Goal: Task Accomplishment & Management: Complete application form

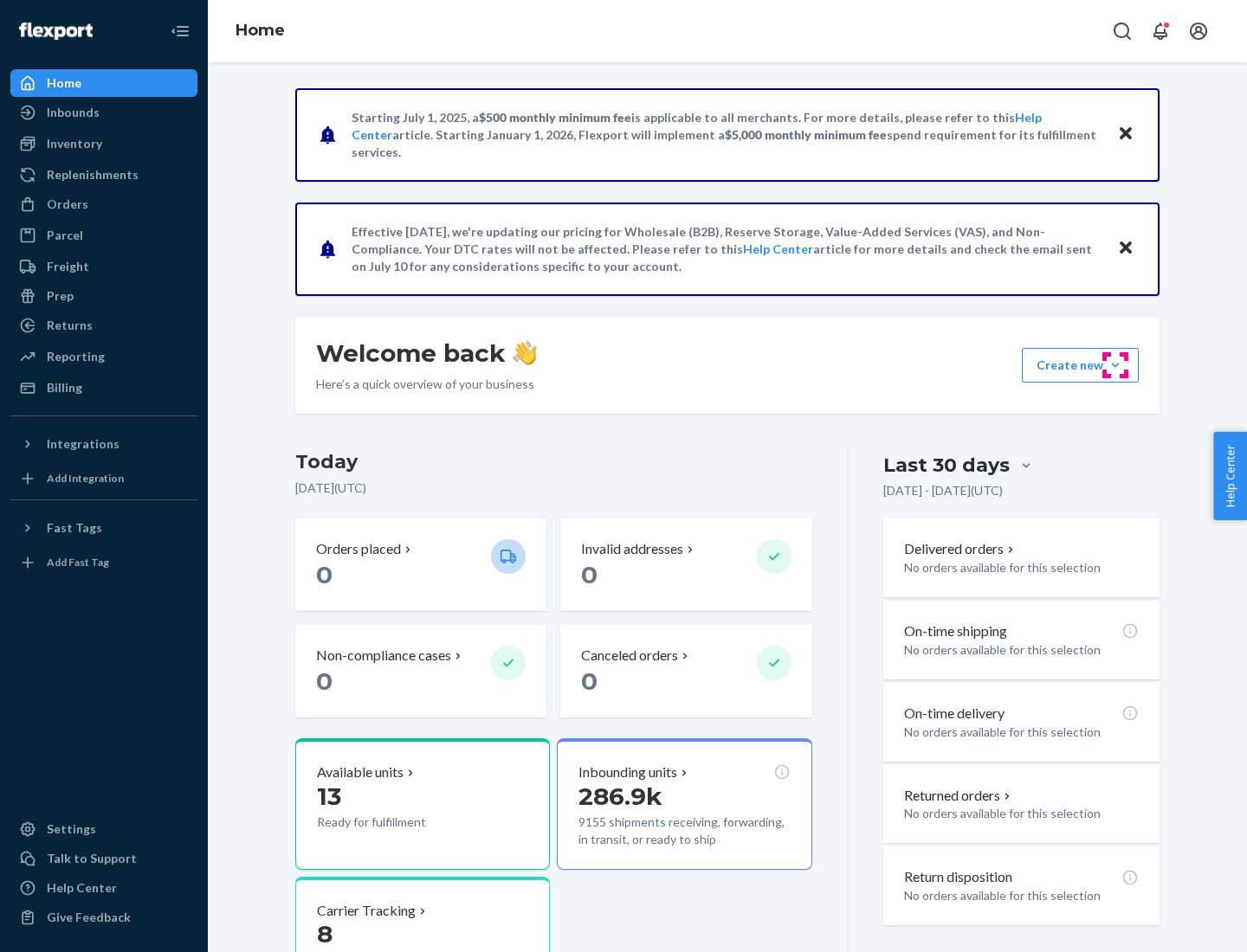
click at [1115, 366] on button "Create new Create new inbound Create new order Create new product" at bounding box center [1080, 366] width 117 height 35
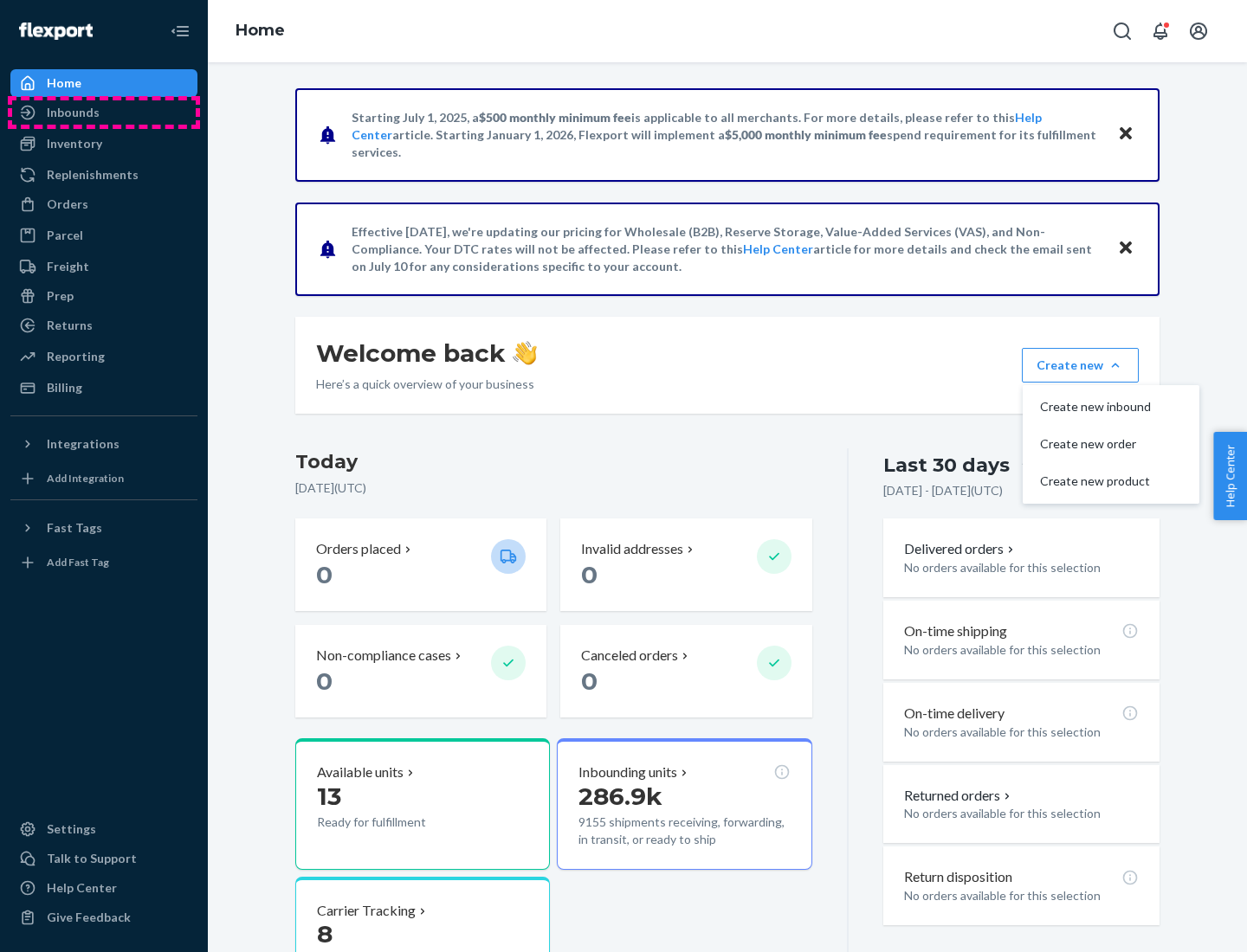
click at [104, 113] on div "Inbounds" at bounding box center [104, 113] width 184 height 24
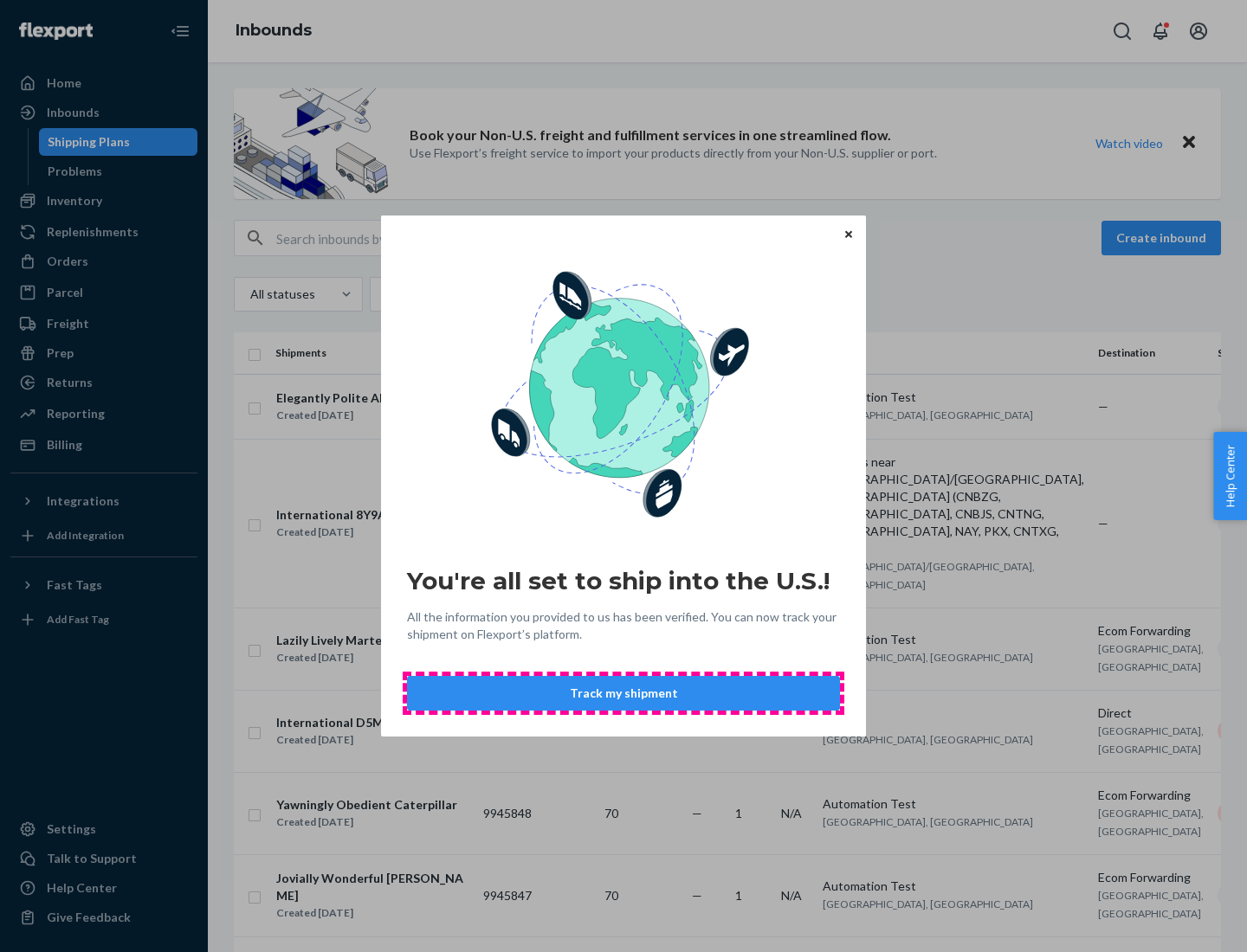
click at [623, 693] on button "Track my shipment" at bounding box center [624, 693] width 433 height 35
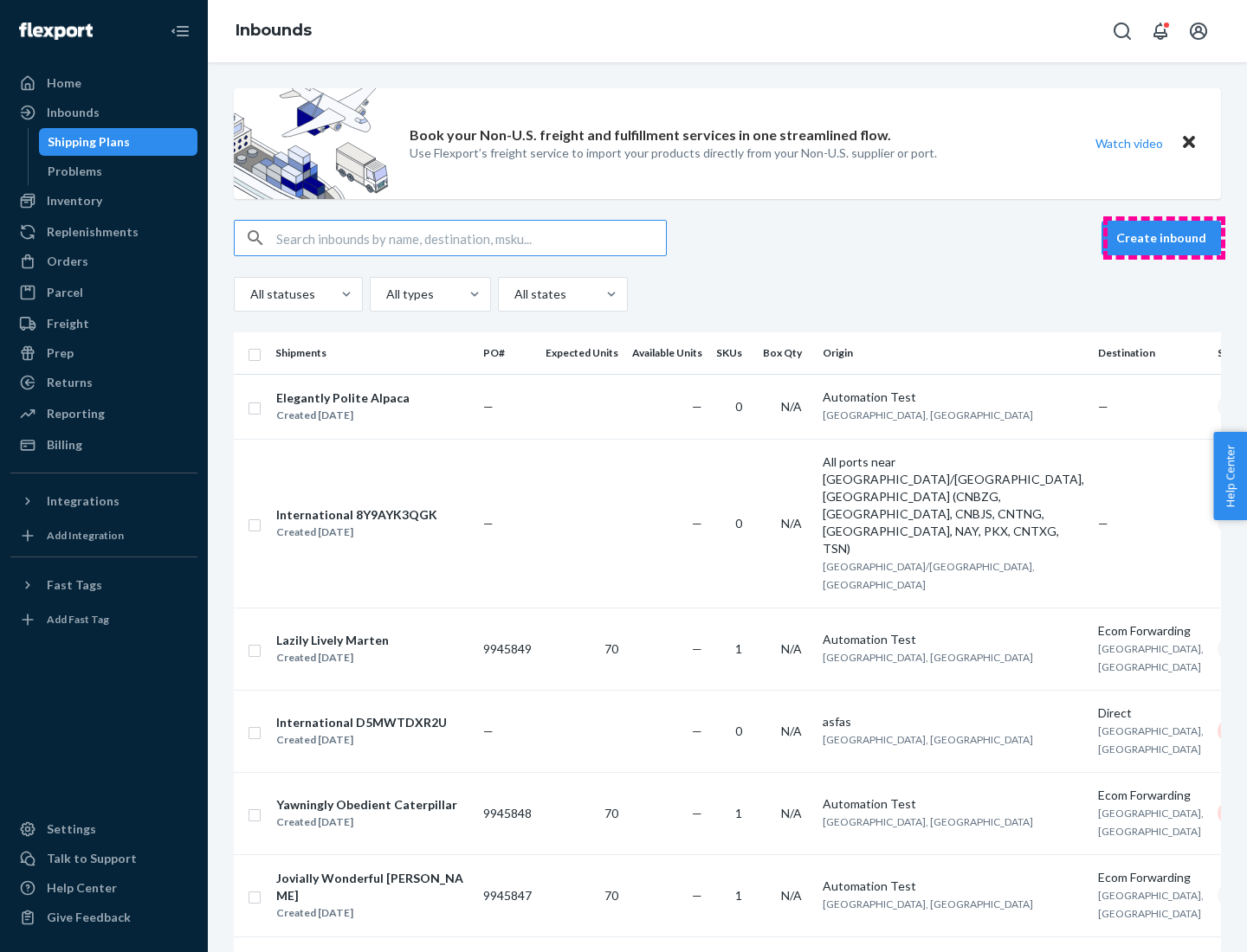
click at [1164, 238] on button "Create inbound" at bounding box center [1161, 238] width 120 height 35
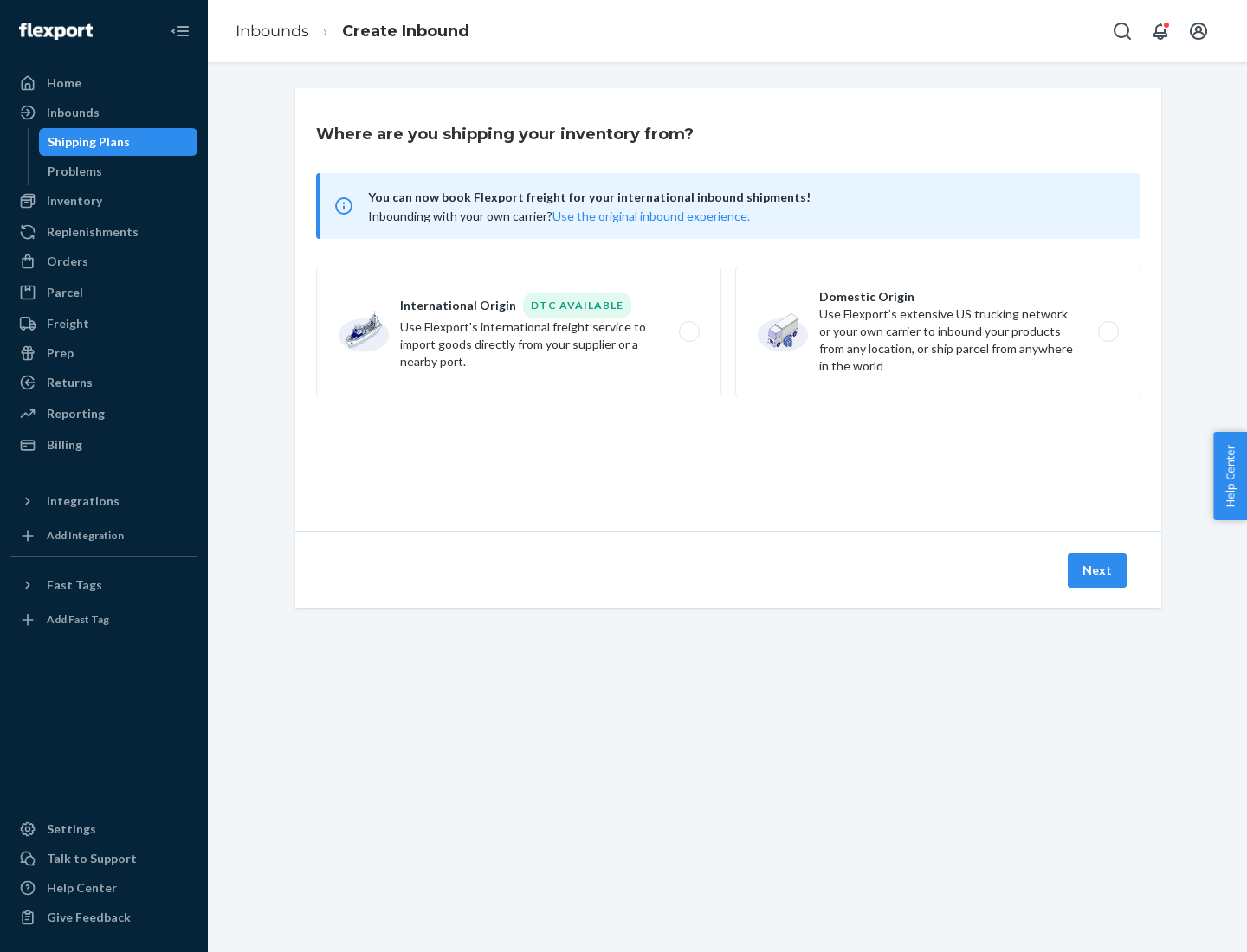
click at [518, 332] on label "International Origin DTC Available Use Flexport's international freight service…" at bounding box center [519, 332] width 406 height 130
click at [688, 332] on input "International Origin DTC Available Use Flexport's international freight service…" at bounding box center [693, 332] width 11 height 11
radio input "true"
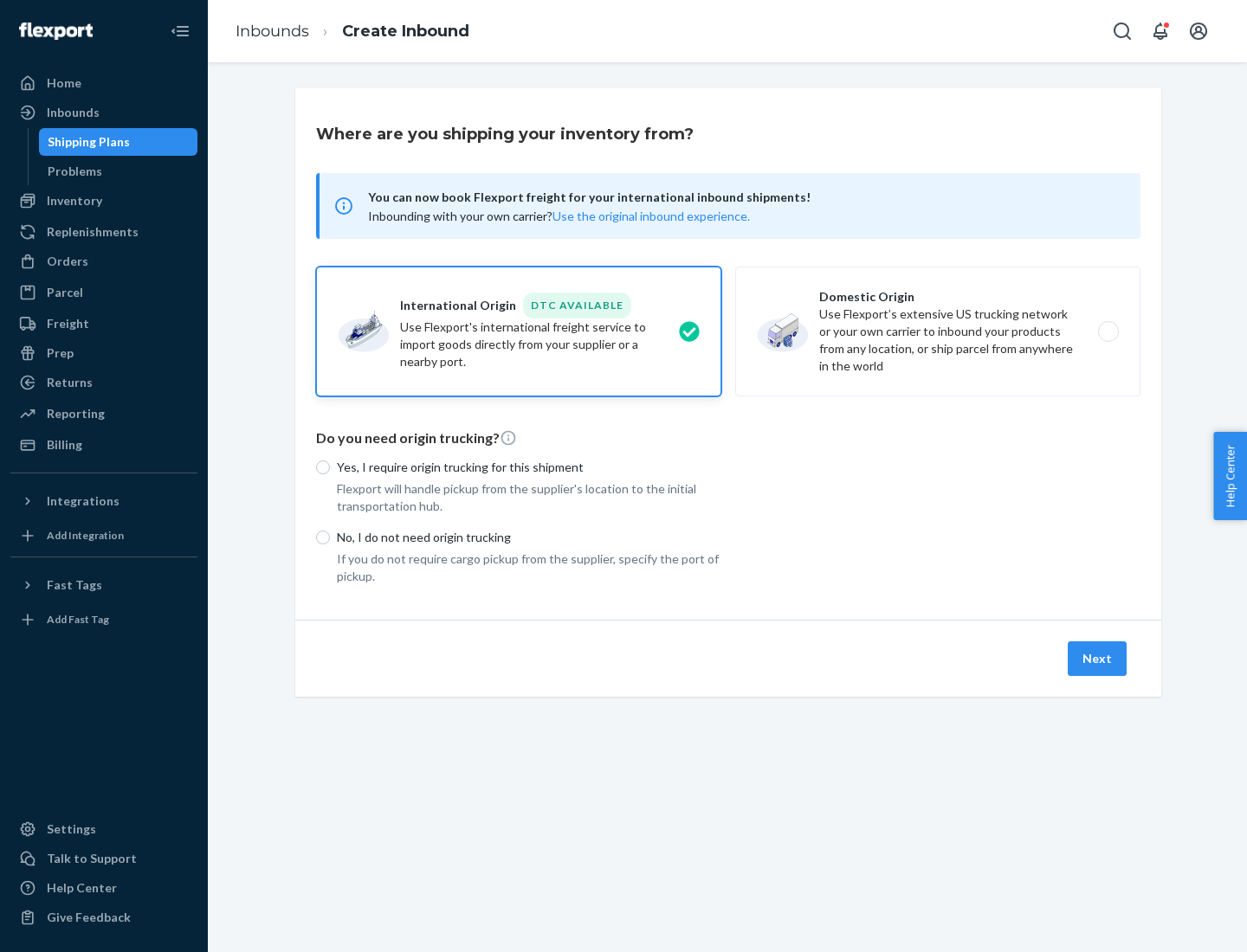
click at [529, 536] on p "No, I do not need origin trucking" at bounding box center [529, 537] width 385 height 17
click at [330, 536] on input "No, I do not need origin trucking" at bounding box center [323, 537] width 14 height 14
radio input "true"
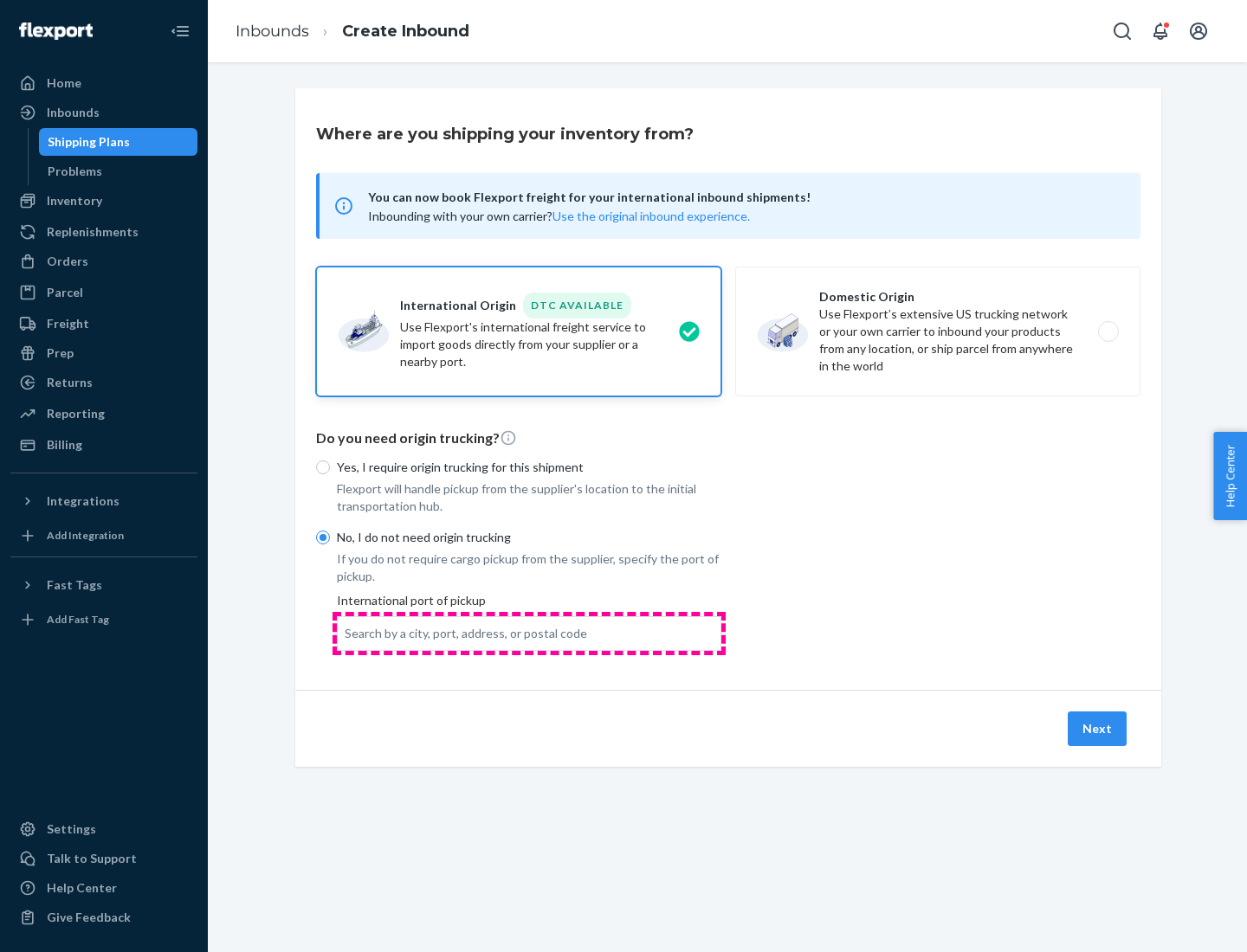
click at [529, 632] on div "Search by a city, port, address, or postal code" at bounding box center [466, 633] width 243 height 17
click at [347, 632] on input "Search by a city, port, address, or postal code" at bounding box center [346, 633] width 2 height 17
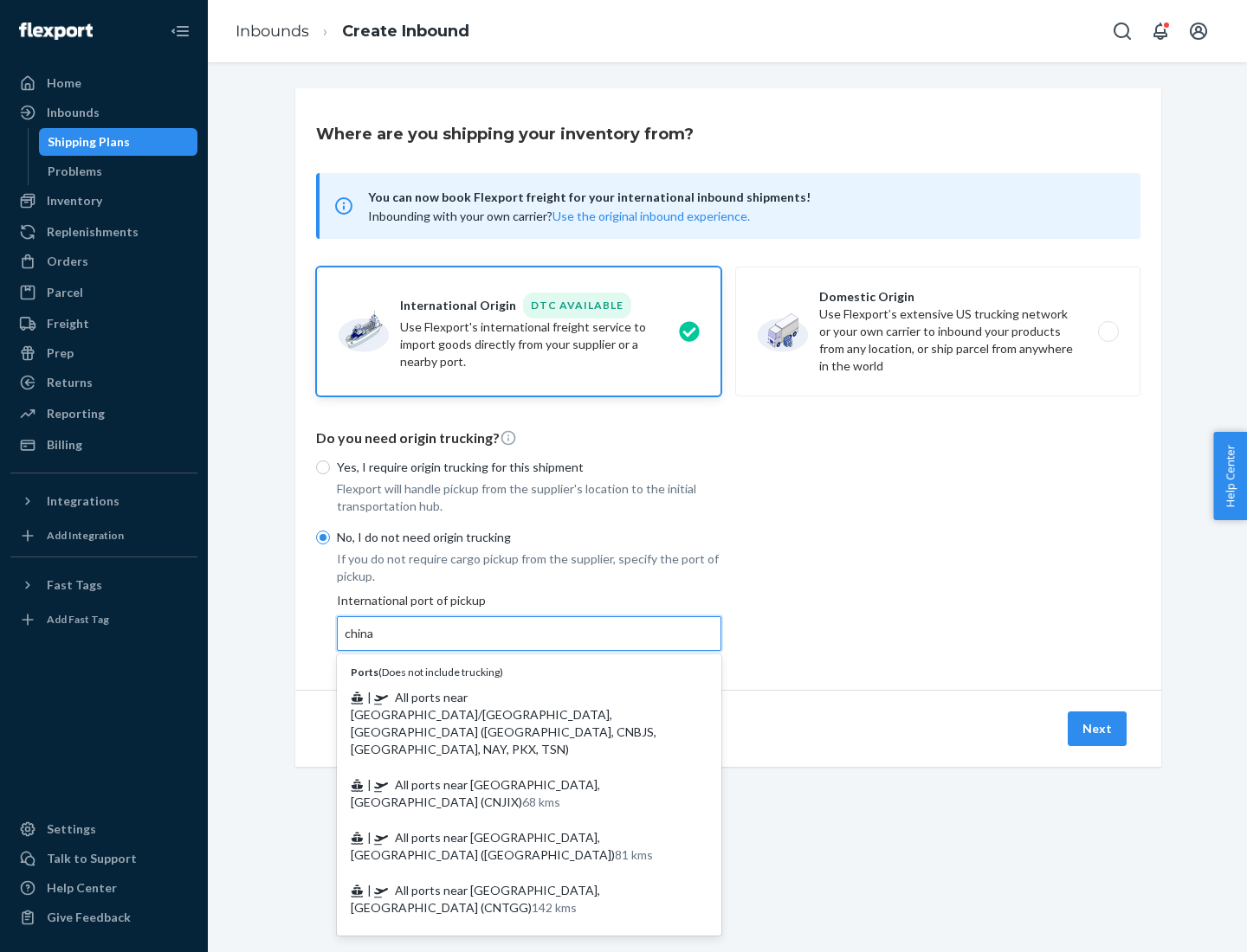
click at [523, 696] on span "| All ports near [GEOGRAPHIC_DATA]/[GEOGRAPHIC_DATA], [GEOGRAPHIC_DATA] ([GEOGR…" at bounding box center [503, 722] width 306 height 67
click at [375, 642] on input "china" at bounding box center [360, 633] width 30 height 17
type input "All ports near [GEOGRAPHIC_DATA]/[GEOGRAPHIC_DATA], [GEOGRAPHIC_DATA] ([GEOGRAP…"
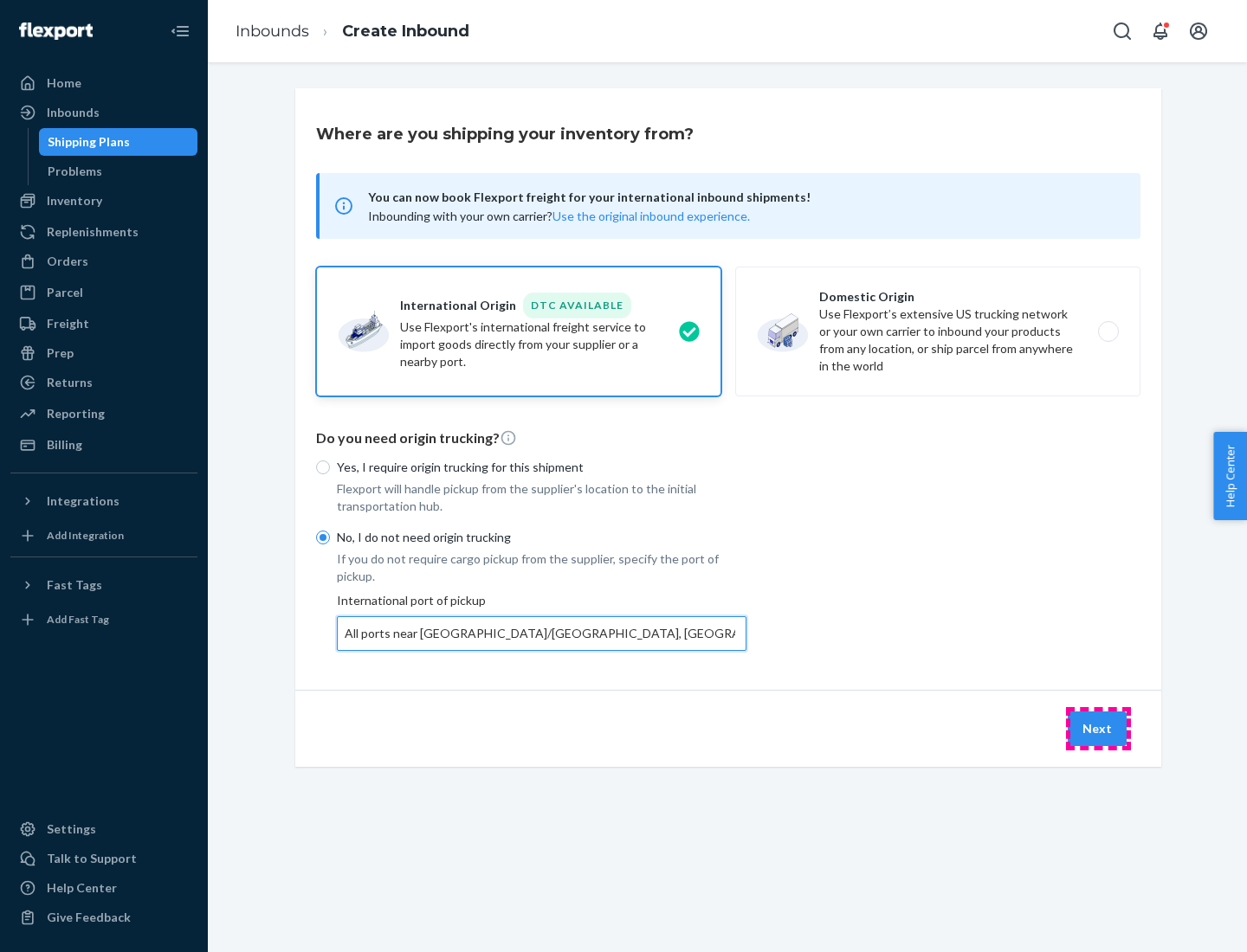
click at [1098, 728] on button "Next" at bounding box center [1097, 729] width 59 height 35
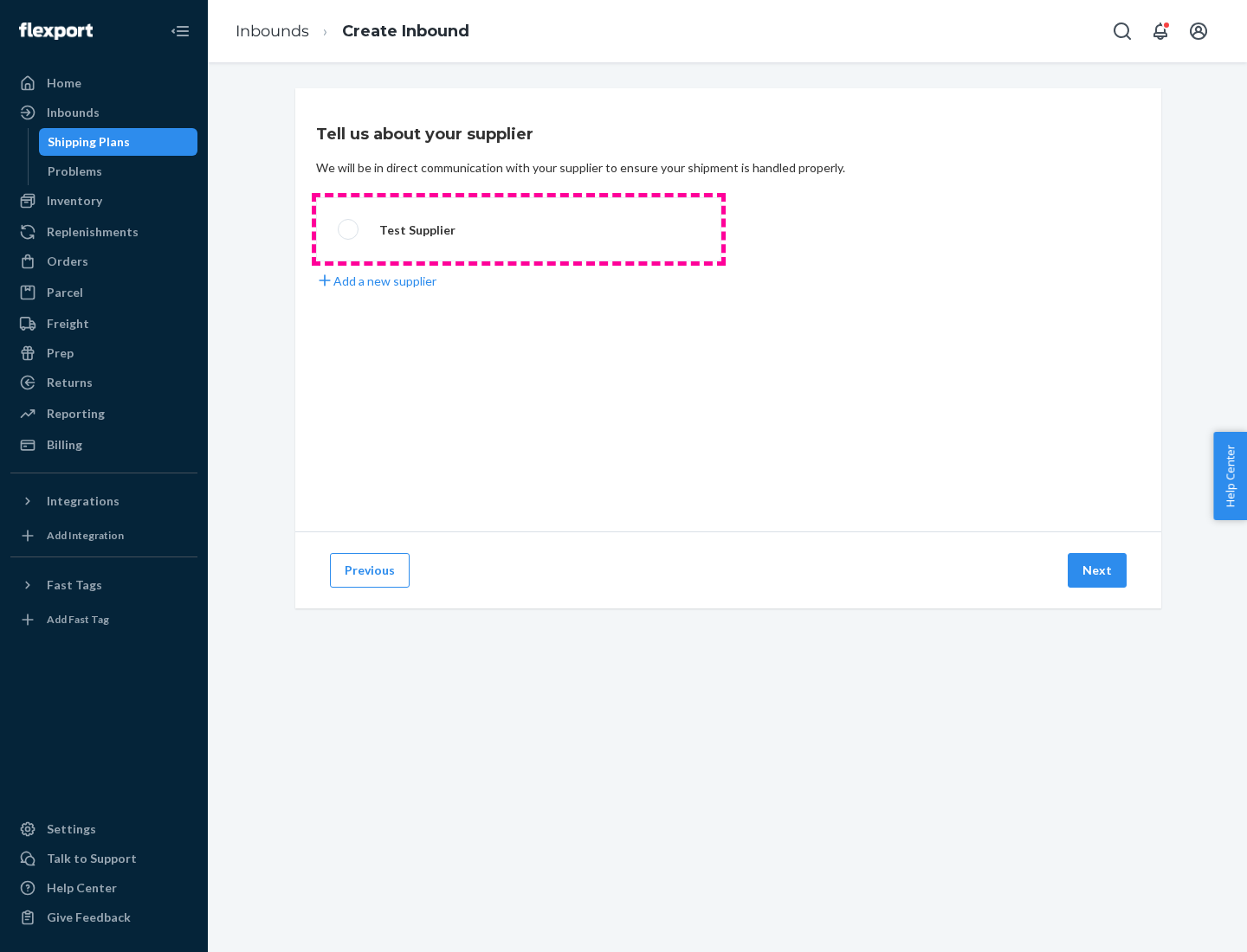
click at [518, 230] on label "Test Supplier" at bounding box center [519, 230] width 406 height 64
click at [349, 230] on input "Test Supplier" at bounding box center [343, 230] width 11 height 11
radio input "true"
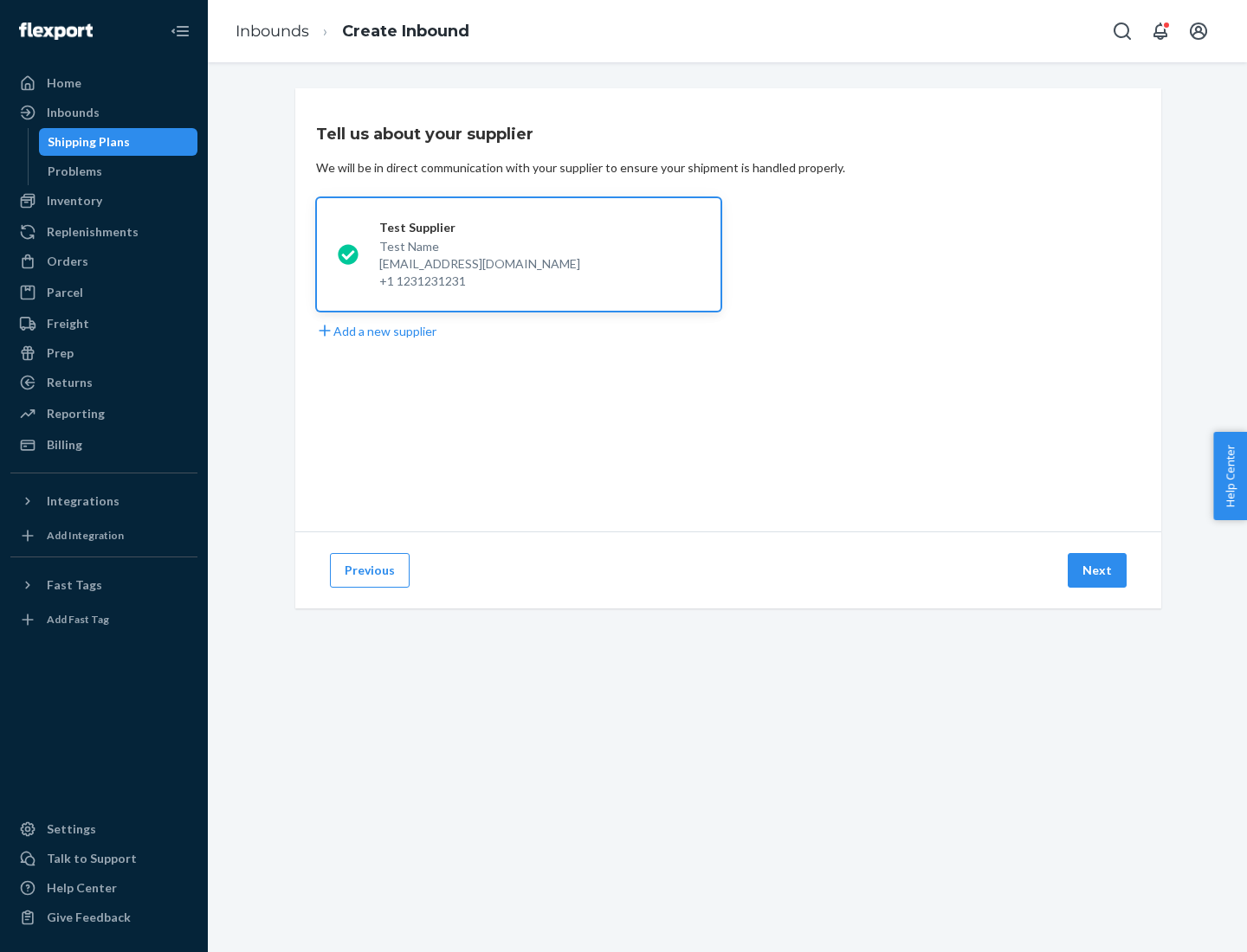
click at [1098, 570] on button "Next" at bounding box center [1097, 570] width 59 height 35
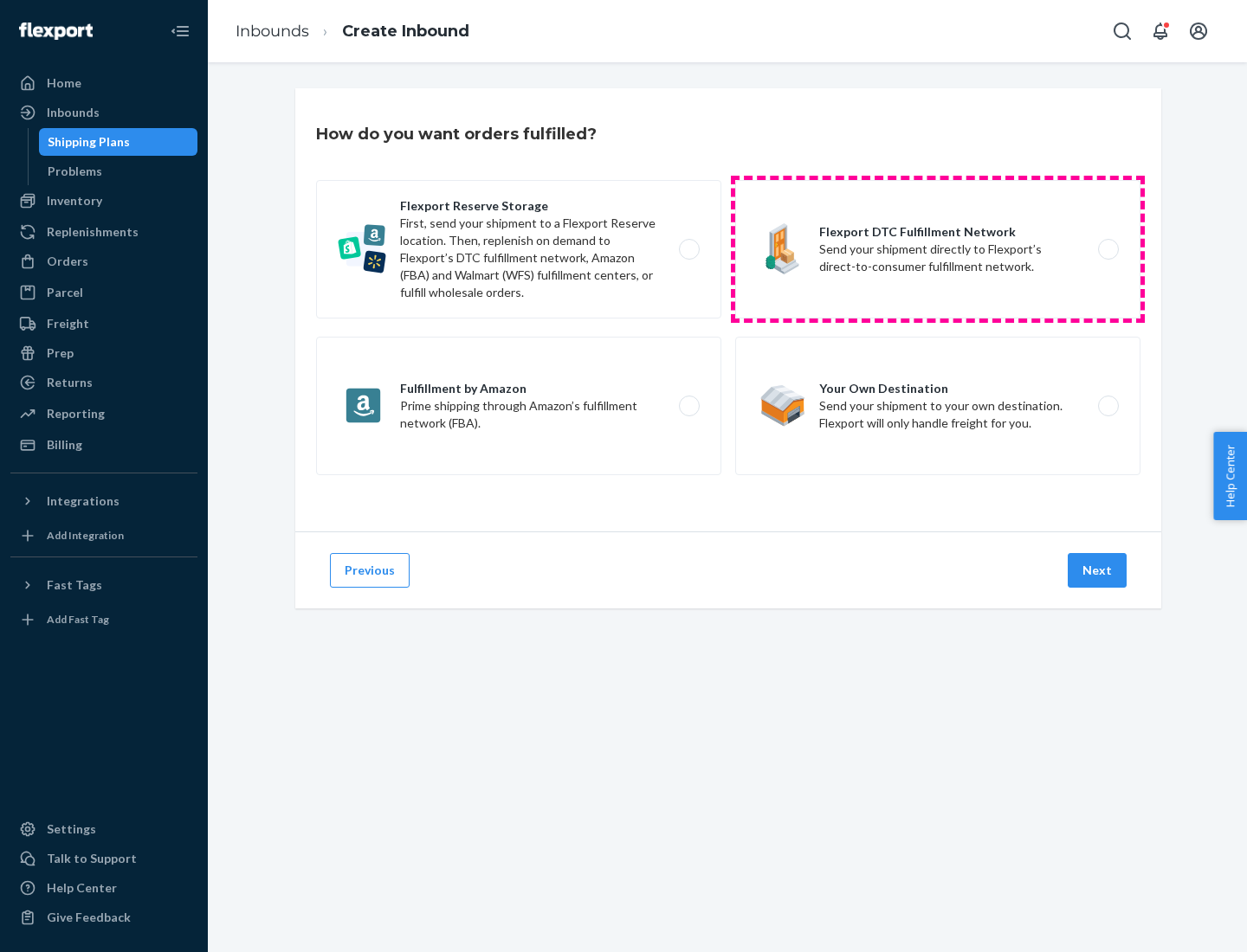
click at [938, 249] on label "Flexport DTC Fulfillment Network Send your shipment directly to Flexport’s dire…" at bounding box center [938, 249] width 406 height 139
click at [1107, 249] on input "Flexport DTC Fulfillment Network Send your shipment directly to Flexport’s dire…" at bounding box center [1113, 249] width 11 height 11
radio input "true"
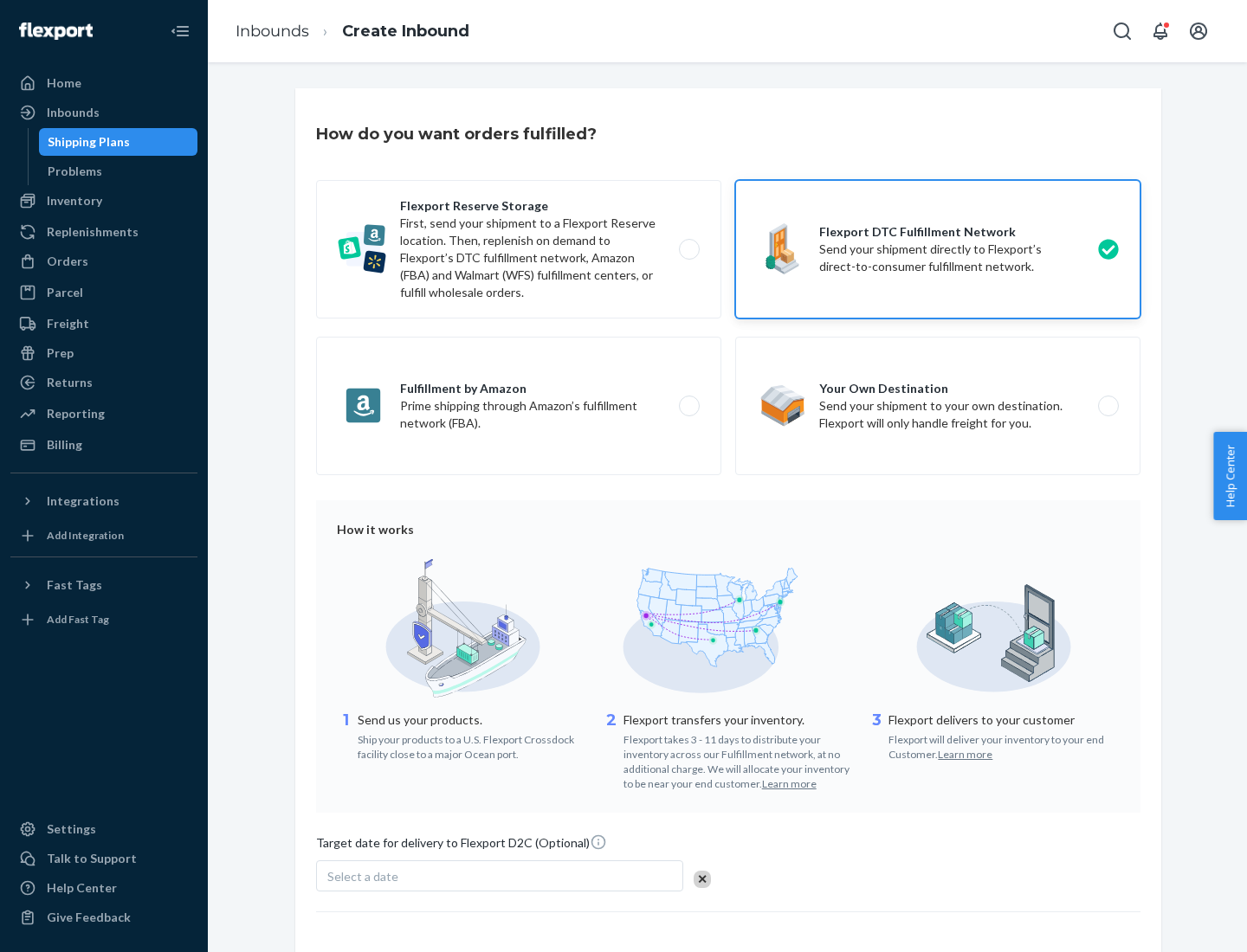
scroll to position [127, 0]
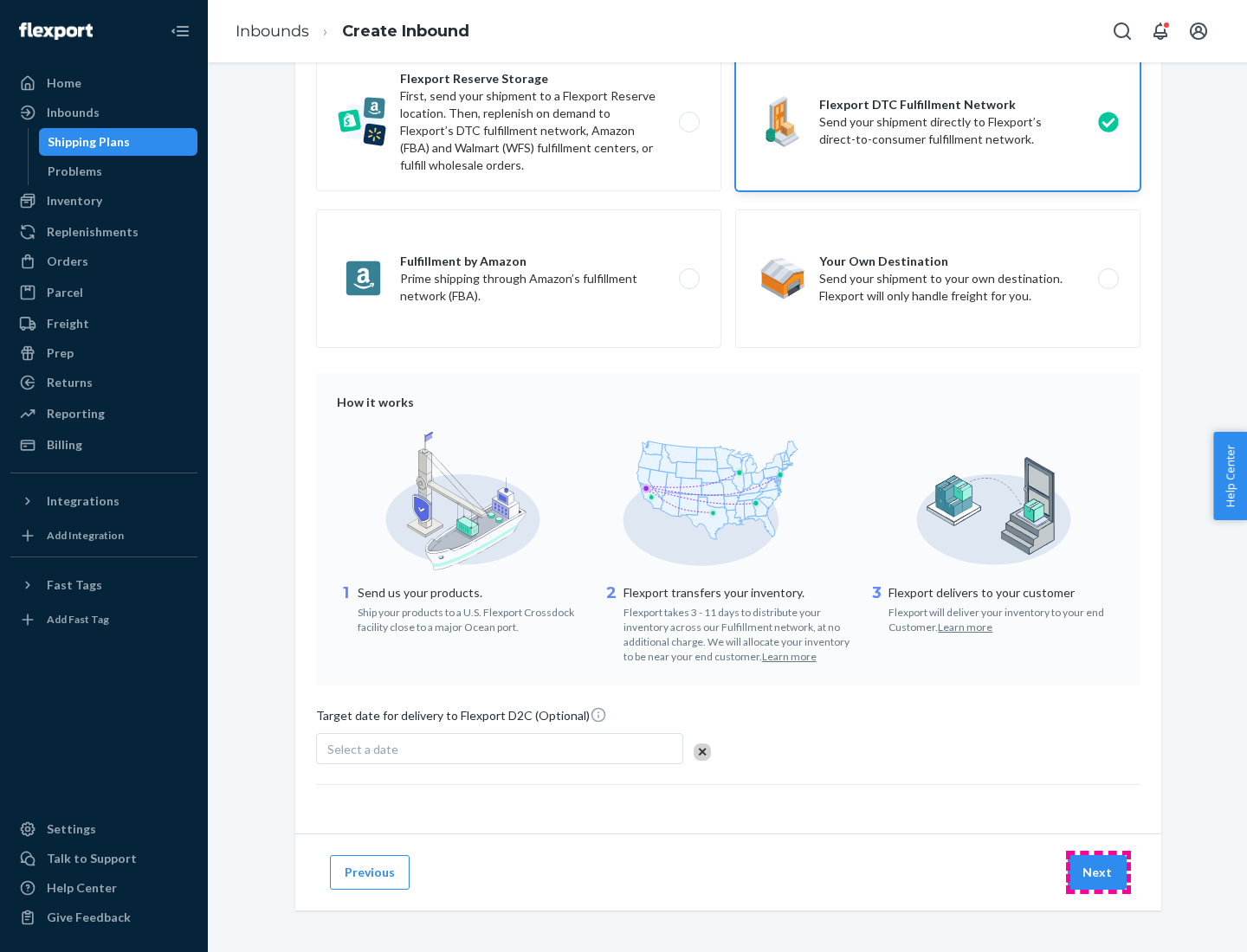
click at [1098, 871] on button "Next" at bounding box center [1097, 872] width 59 height 35
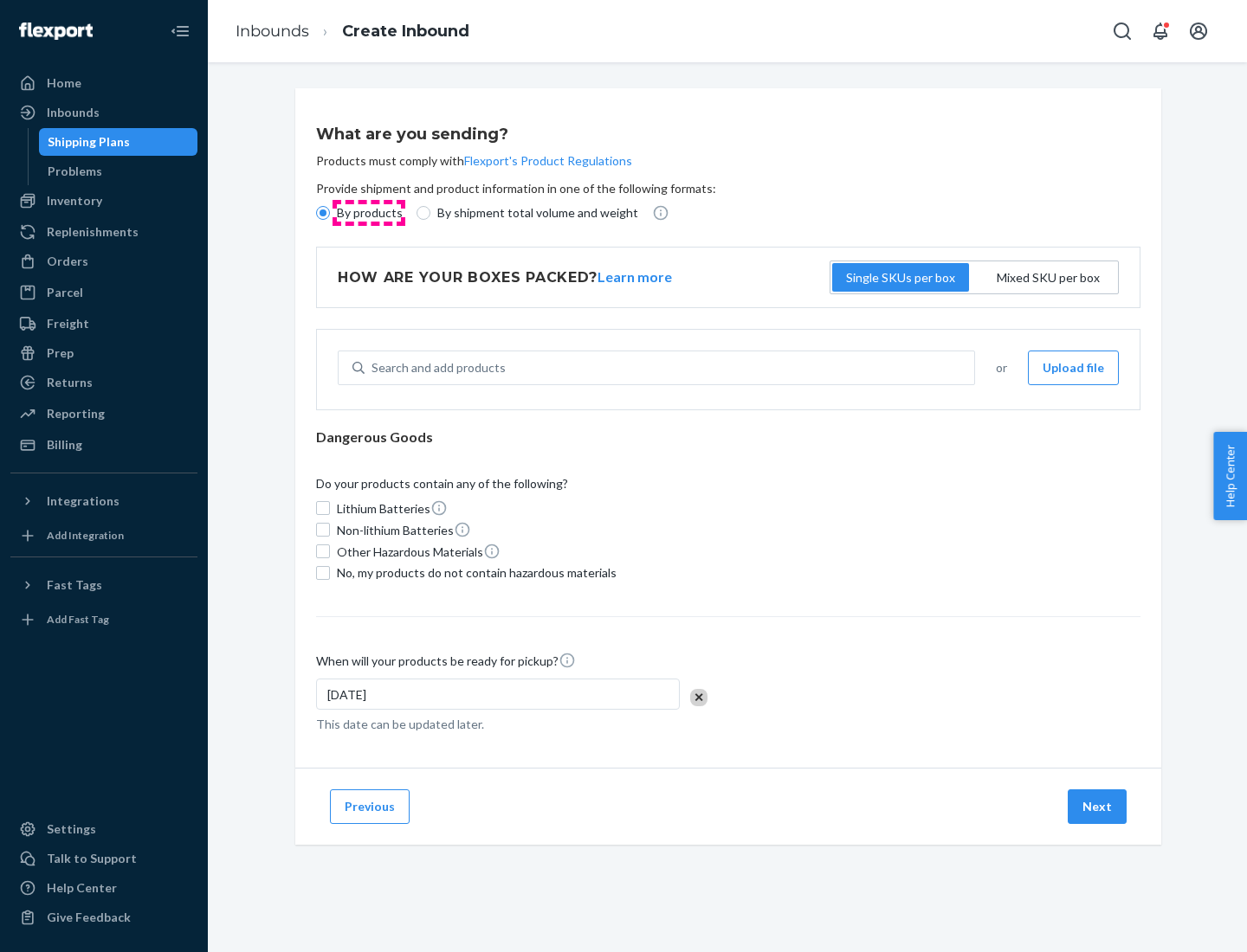
click at [368, 213] on p "By products" at bounding box center [370, 213] width 66 height 17
click at [330, 213] on input "By products" at bounding box center [323, 213] width 14 height 14
click at [1049, 277] on div "Mixed SKU per box" at bounding box center [1048, 278] width 110 height 24
click at [1048, 278] on input "Mixed SKU per box" at bounding box center [1048, 278] width 0 height 0
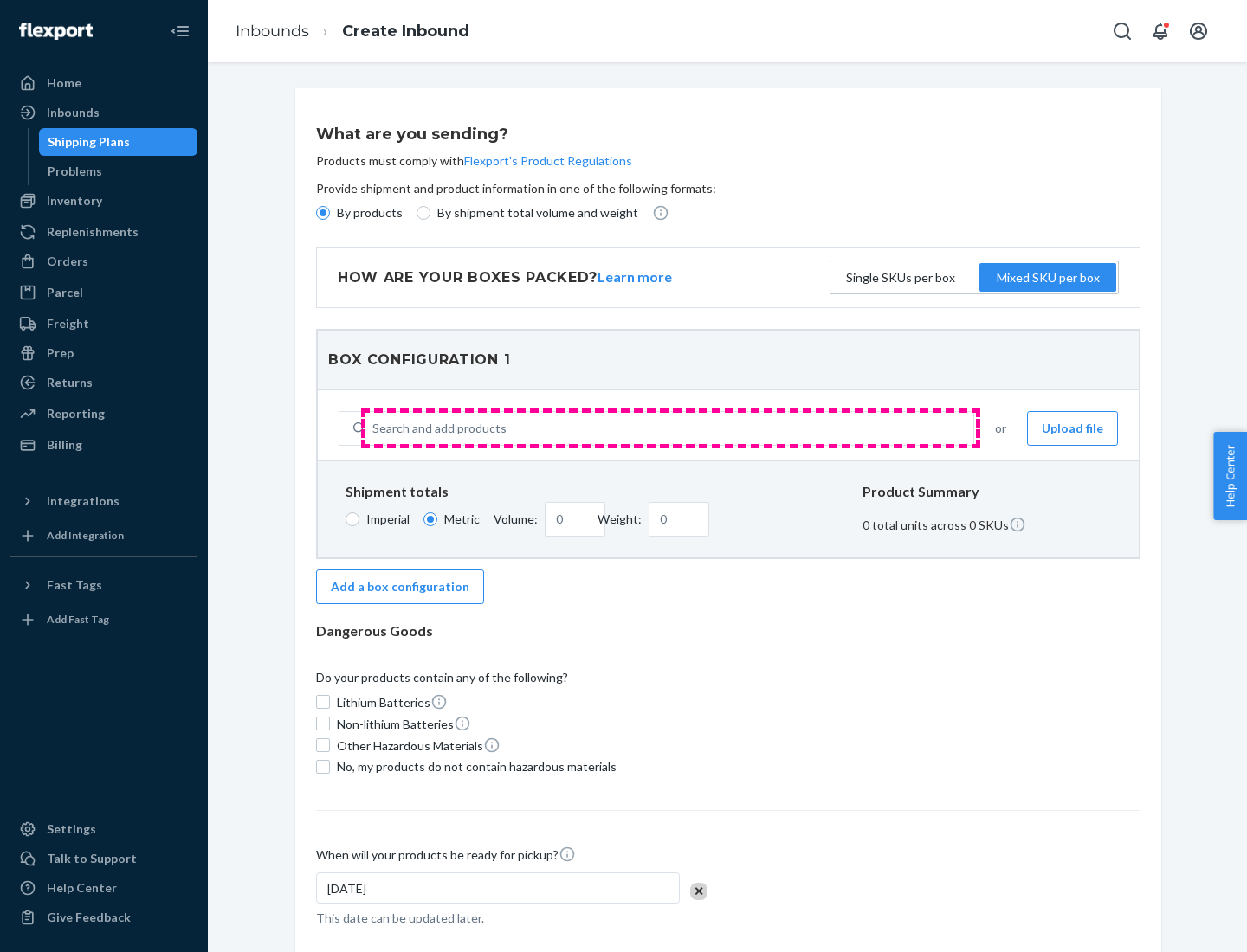
click at [670, 429] on div "Search and add products" at bounding box center [669, 429] width 607 height 31
click at [374, 429] on input "Search and add products" at bounding box center [373, 429] width 2 height 17
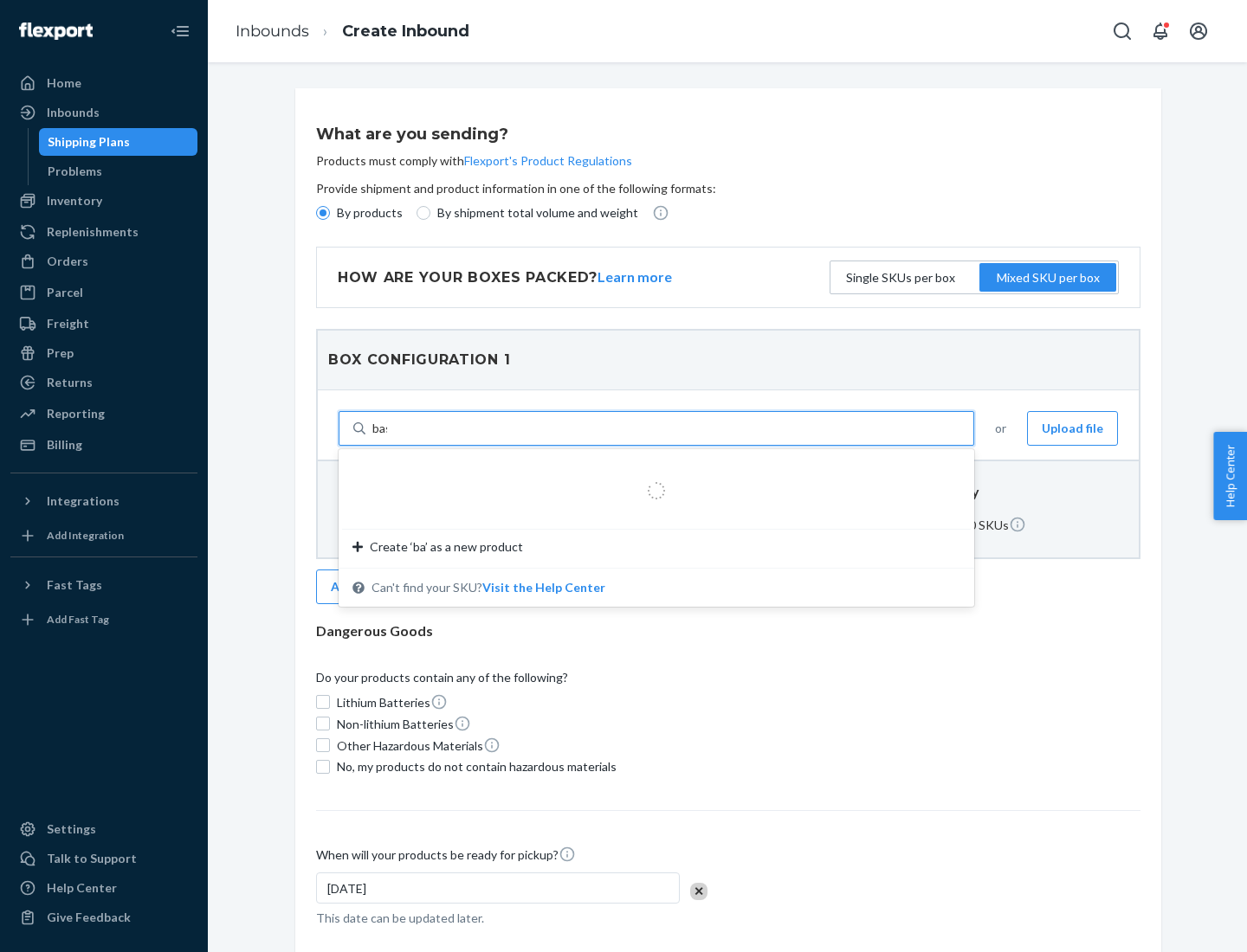
type input "basic"
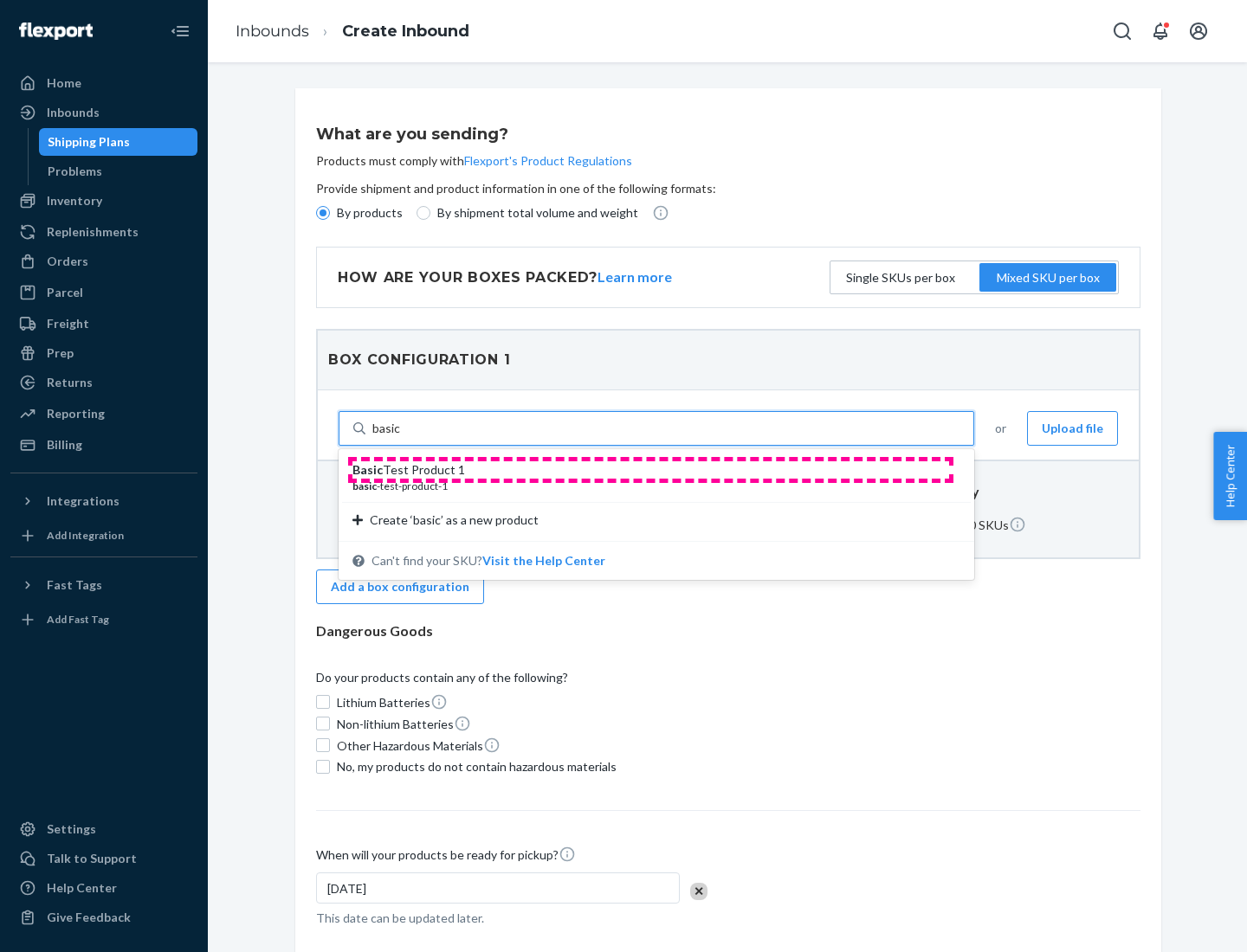
click at [650, 470] on div "Basic Test Product 1" at bounding box center [649, 470] width 594 height 17
click at [401, 437] on input "basic" at bounding box center [386, 429] width 29 height 17
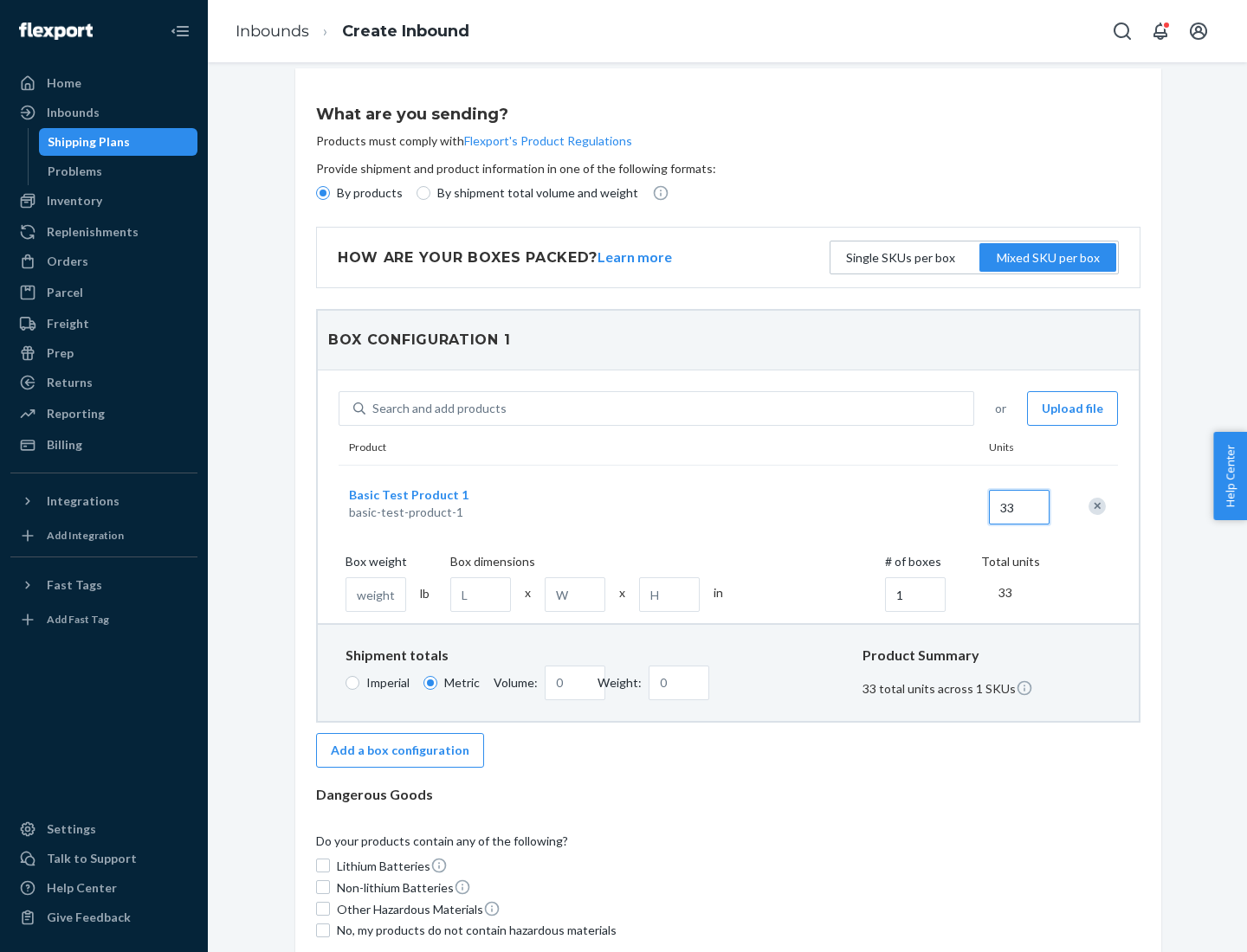
scroll to position [107, 0]
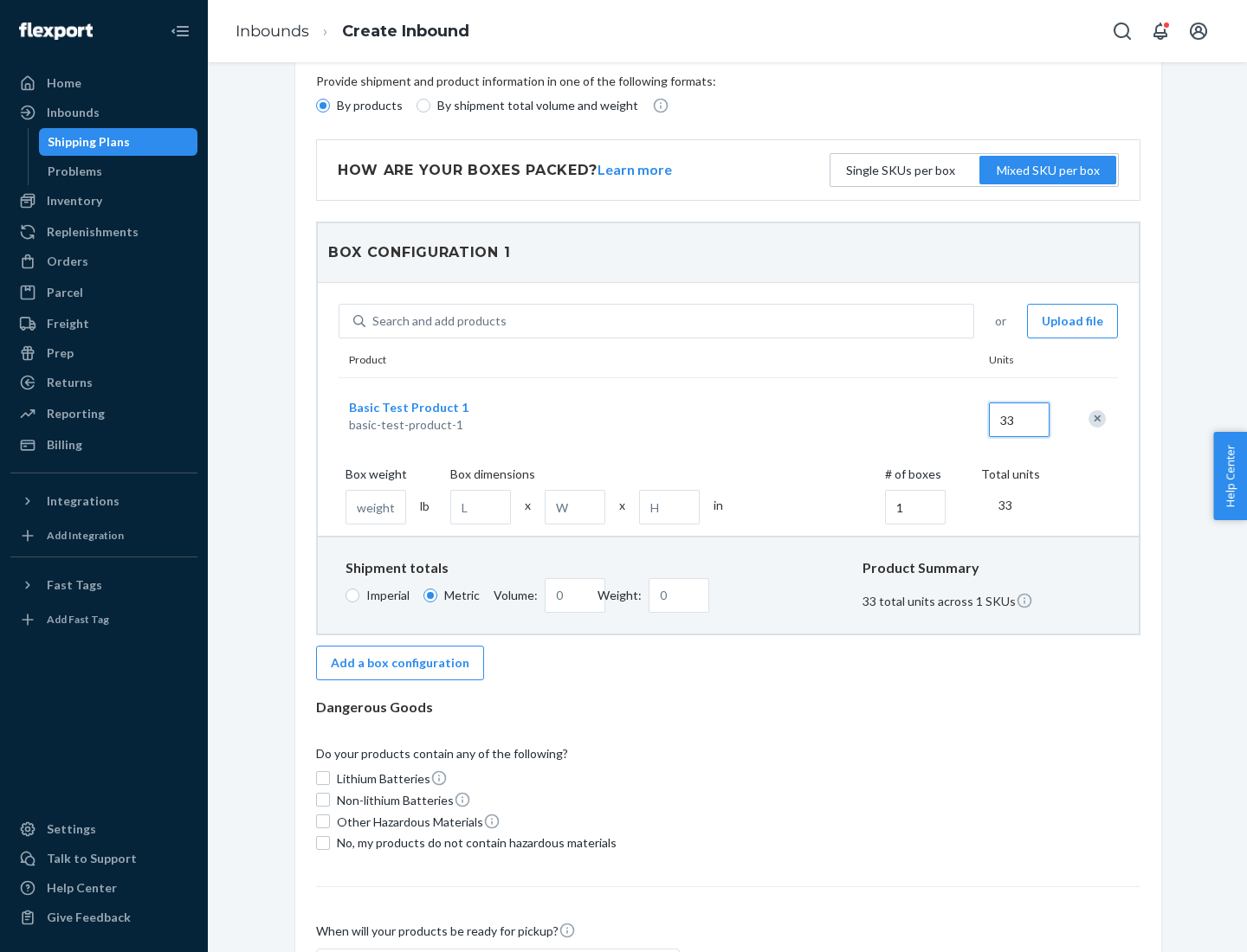
type input "33"
type input "1.36"
type input "3"
type input "23"
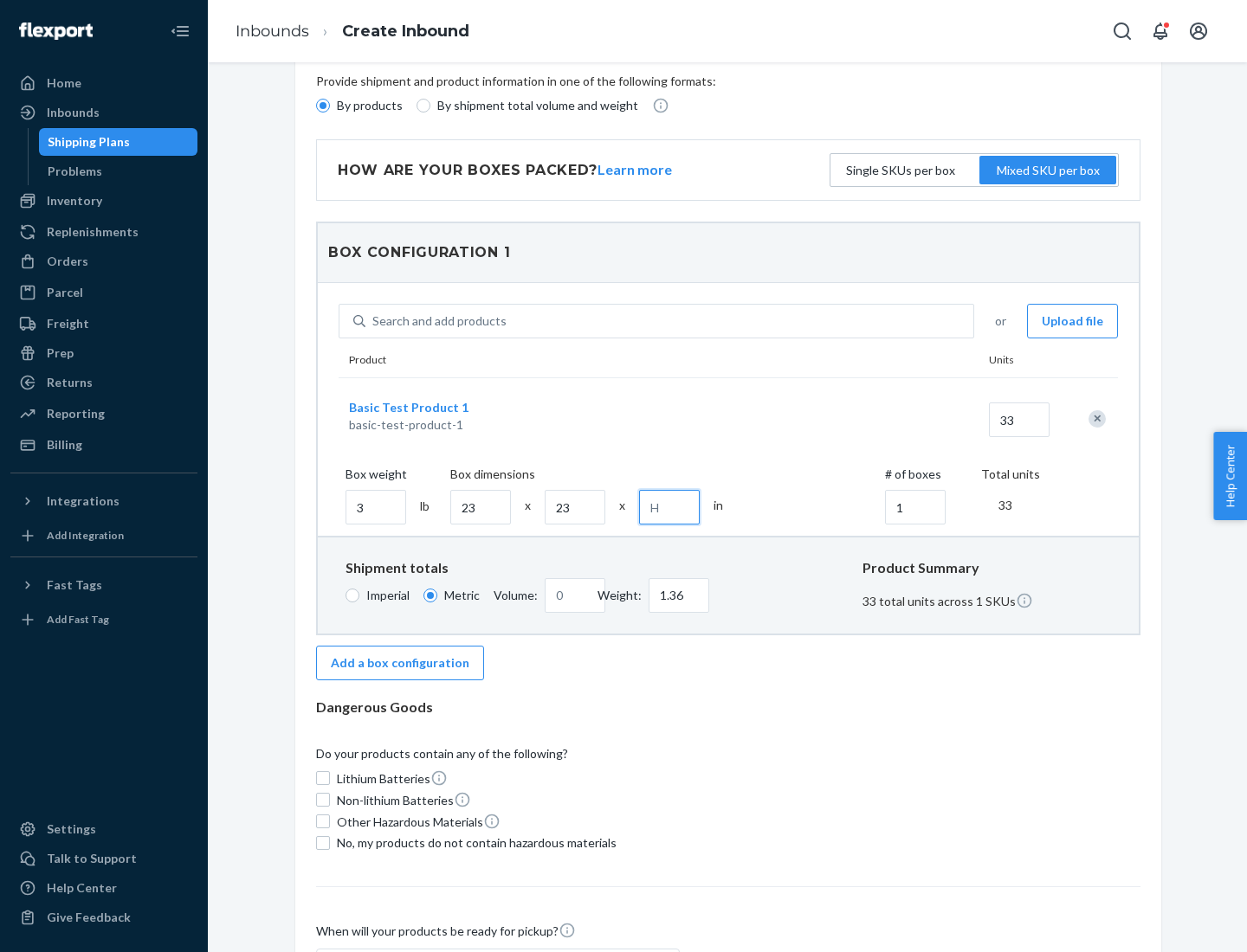
type input "0.01"
type input "1"
type input "0.1"
type input "12"
type input "0.21"
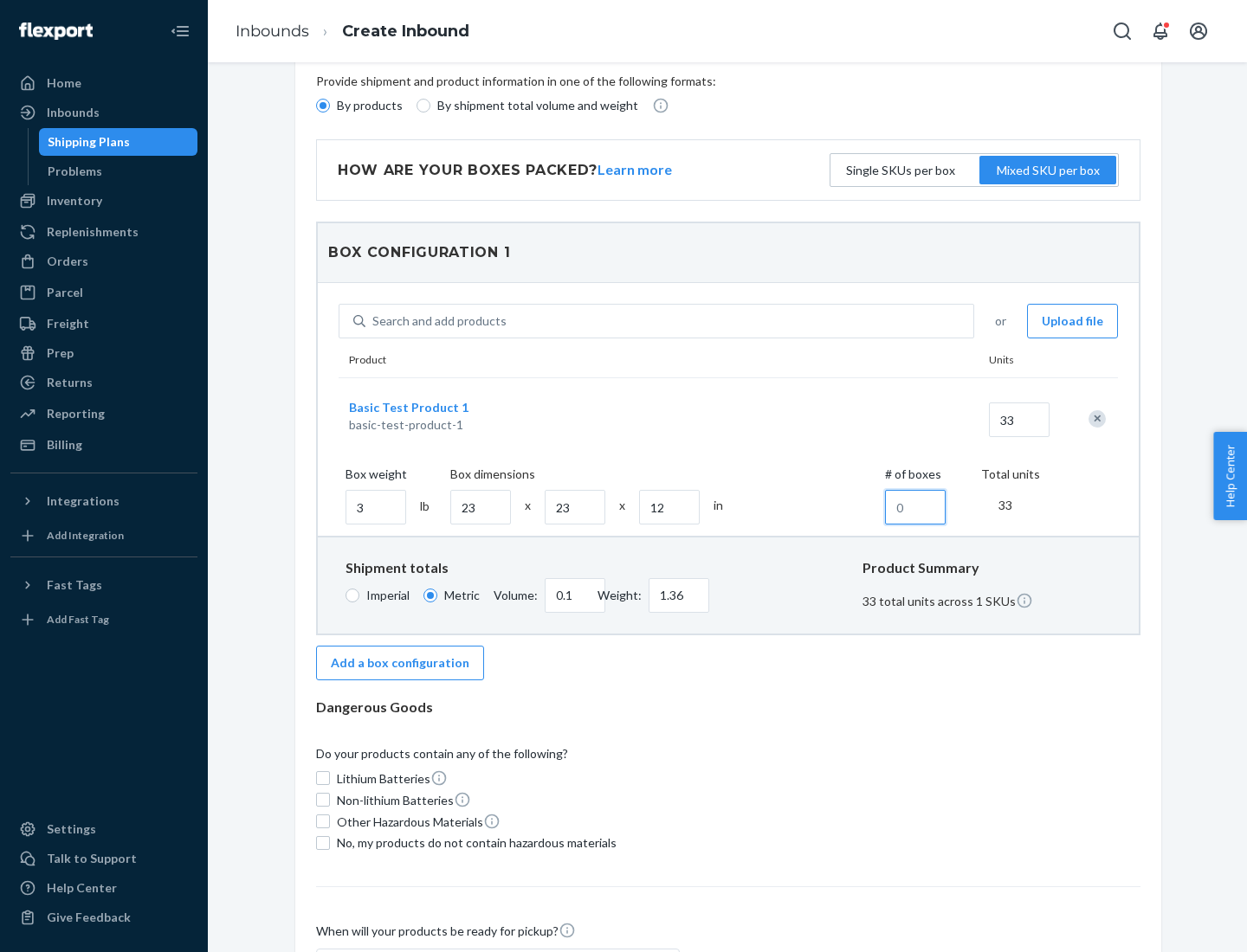
type input "2.72"
type input "2"
type input "2.39"
type input "31.3"
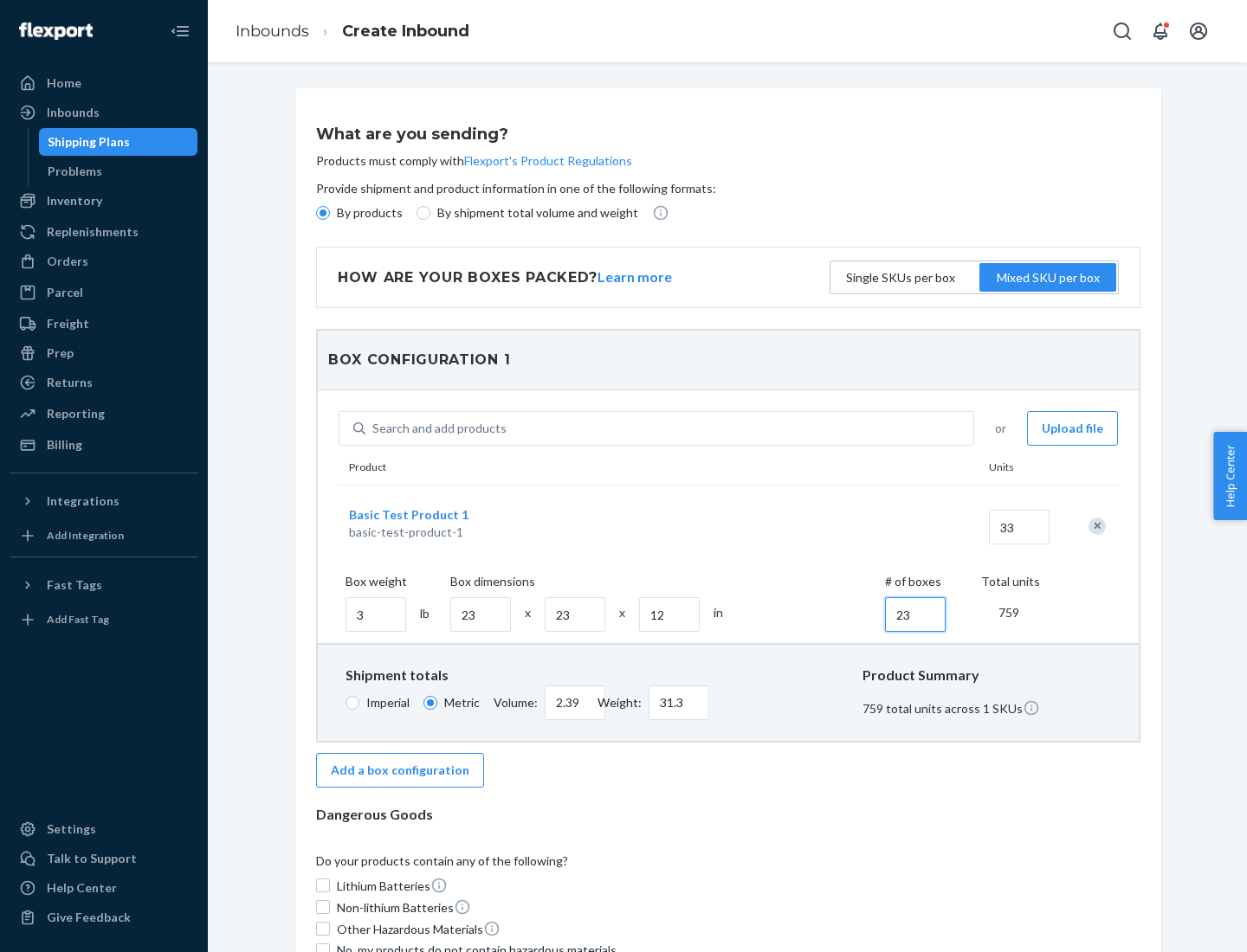
type input "23"
click at [670, 429] on div "Search and add products" at bounding box center [669, 429] width 607 height 31
click at [374, 429] on input "Search and add products" at bounding box center [373, 429] width 2 height 17
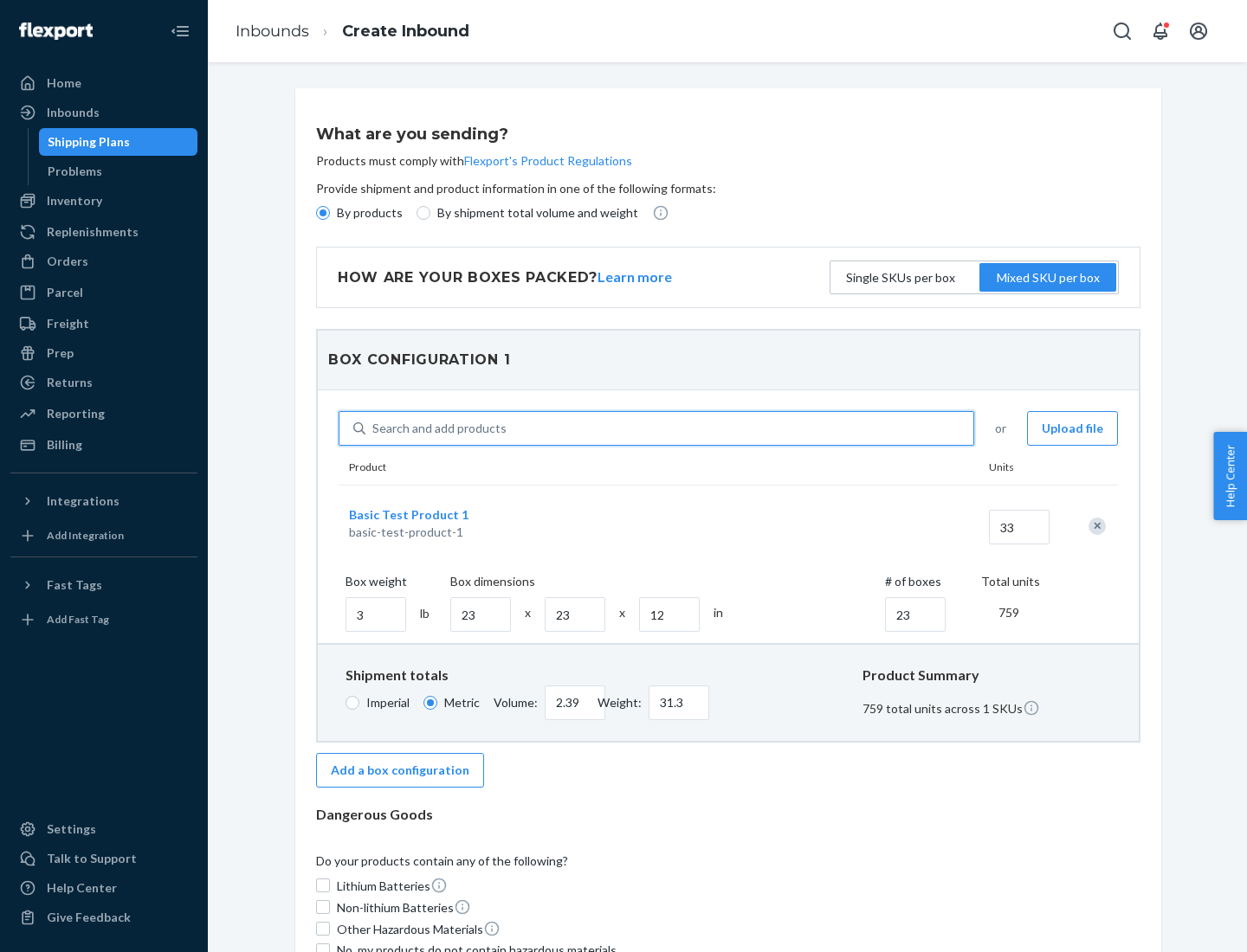
type input "test"
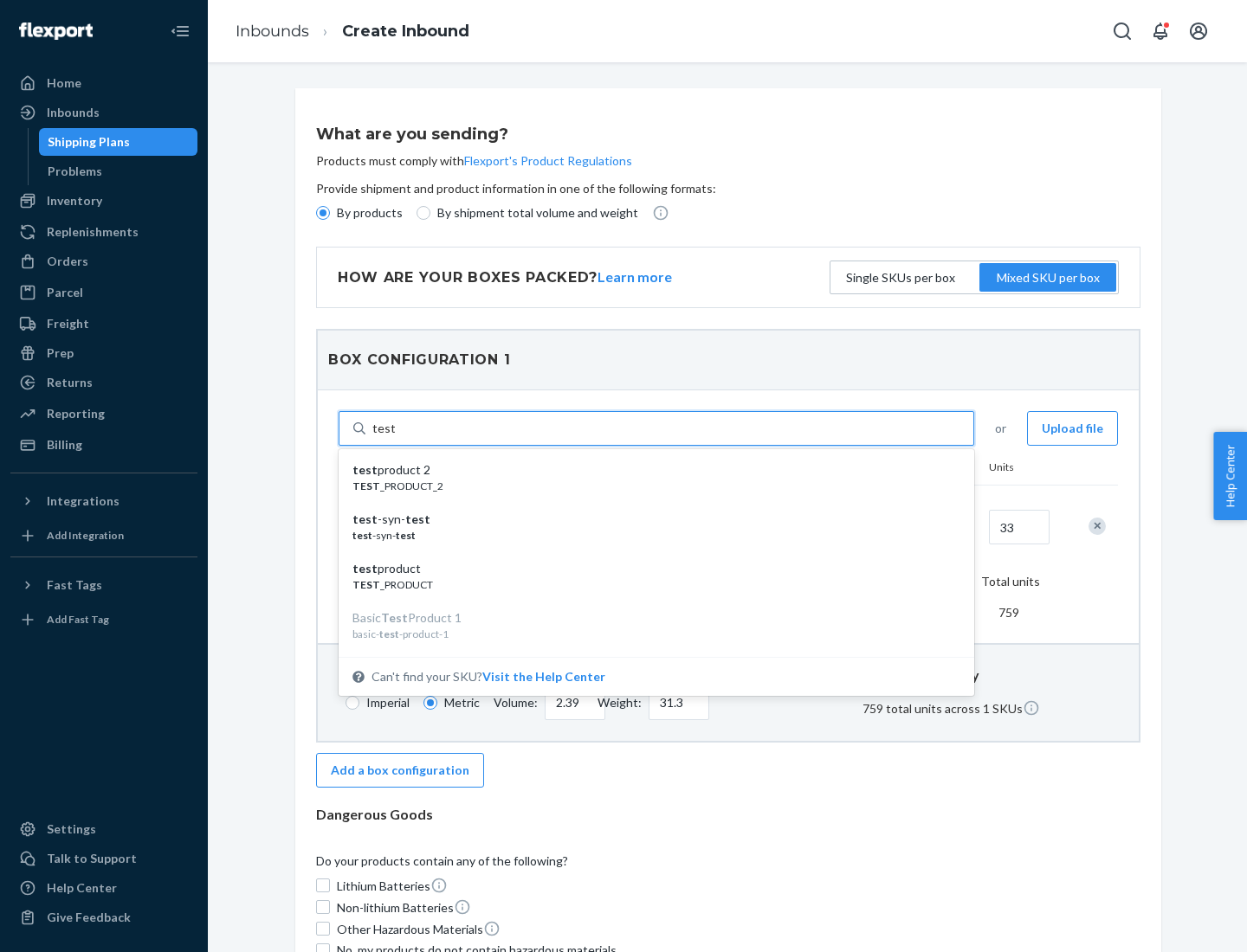
scroll to position [20, 0]
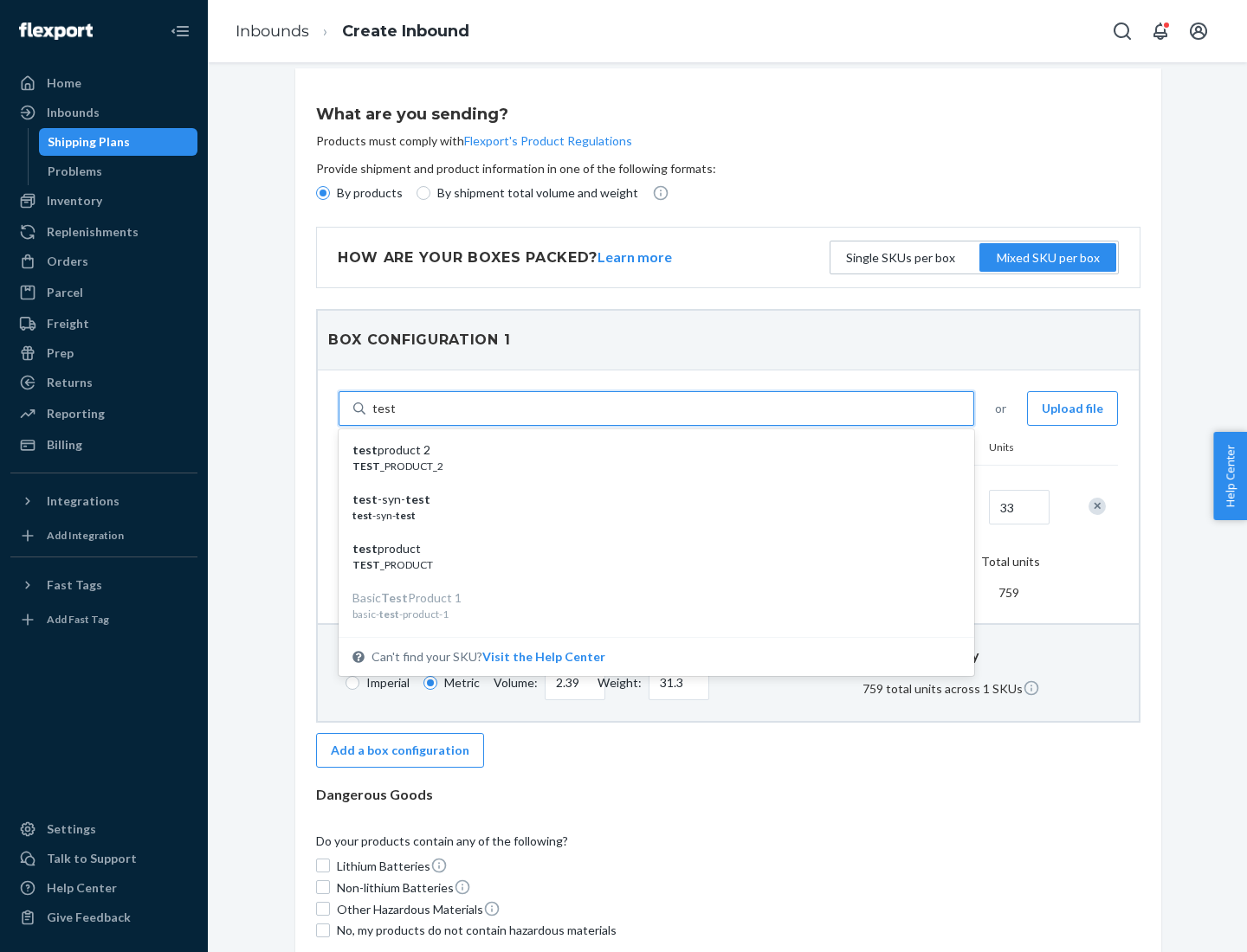
click at [657, 506] on div "test -syn- test" at bounding box center [649, 500] width 594 height 17
click at [395, 418] on input "test" at bounding box center [384, 409] width 23 height 17
type input "2.39"
type input "31.3"
type input "23"
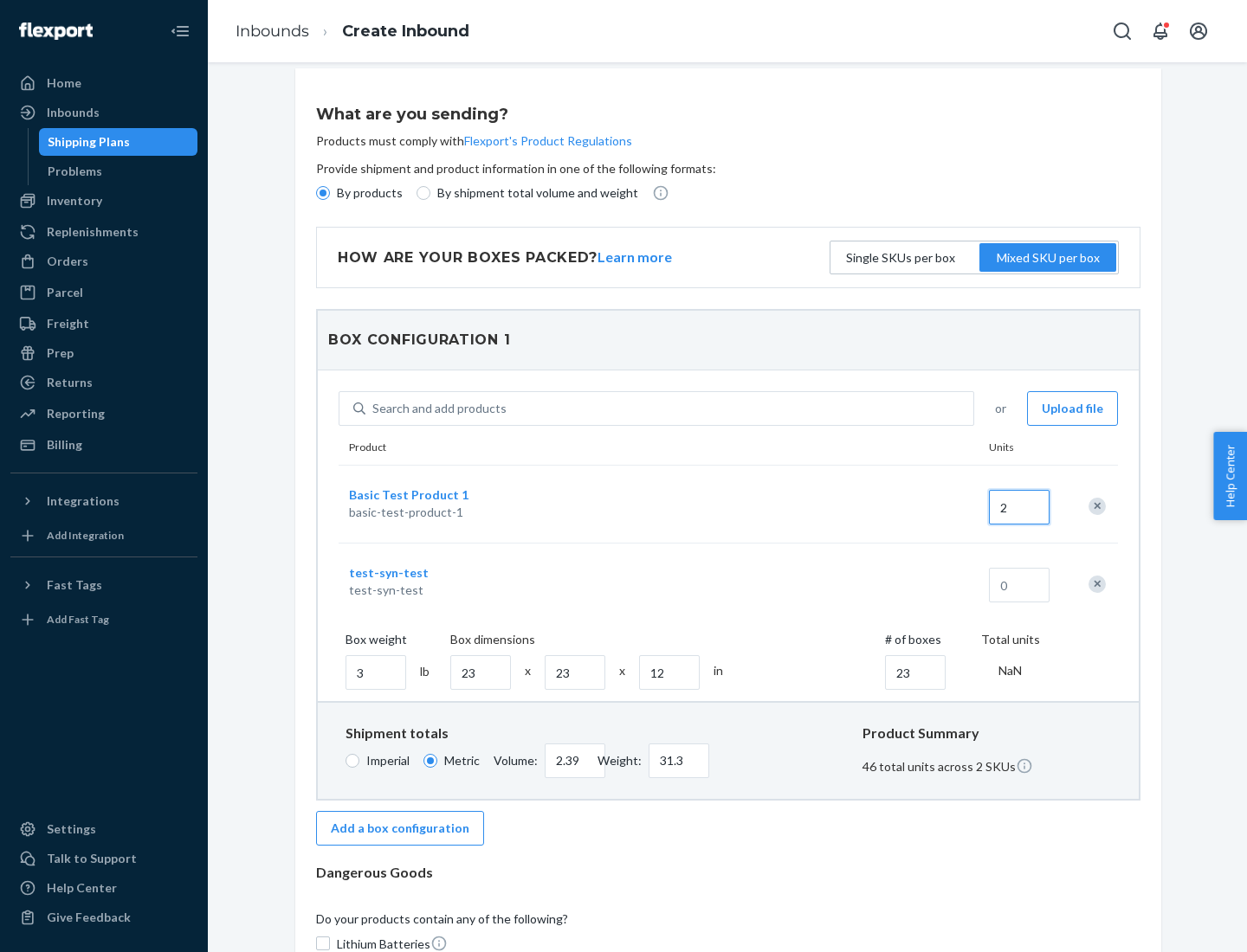
scroll to position [341, 0]
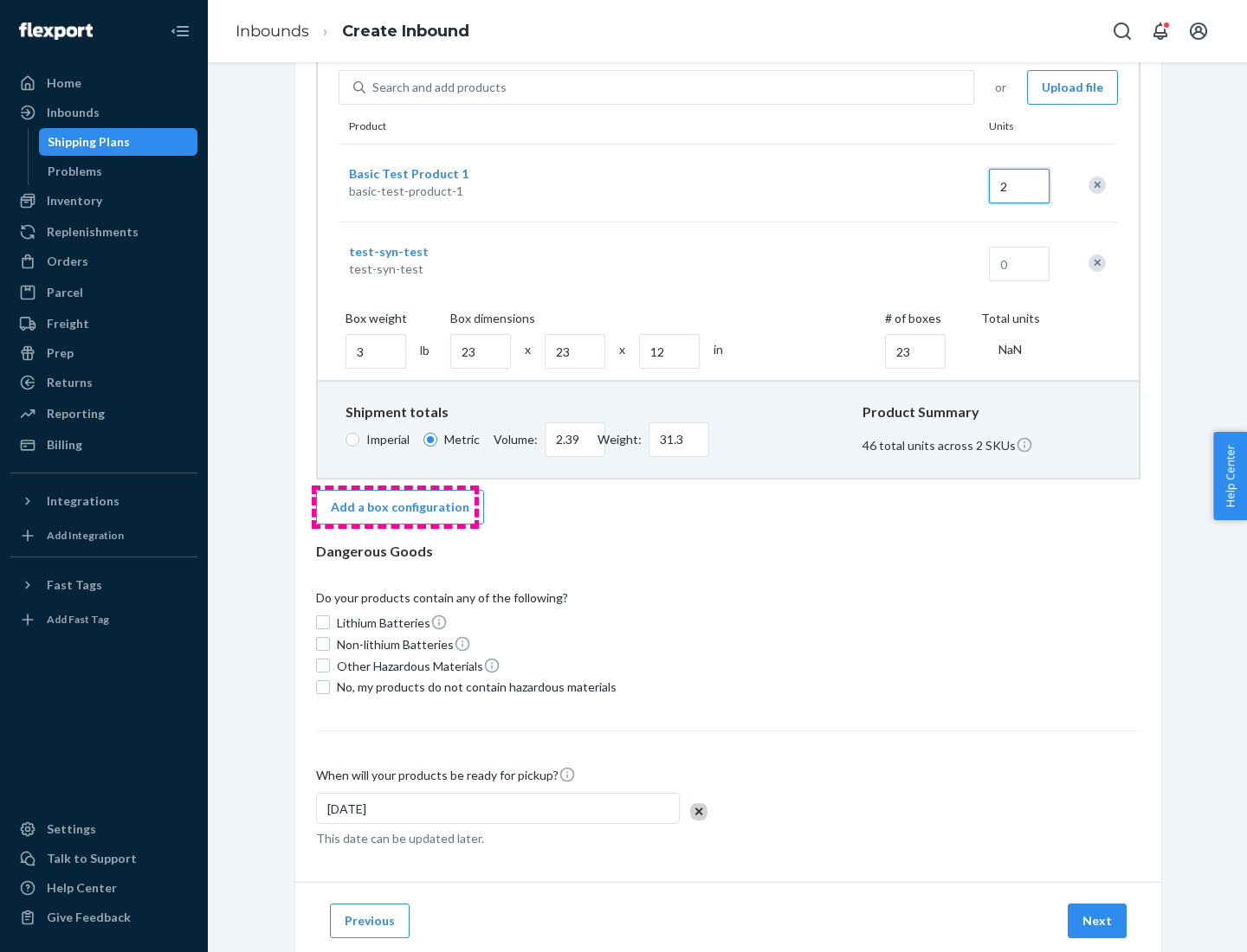
type input "2"
click at [395, 506] on button "Add a box configuration" at bounding box center [400, 508] width 168 height 35
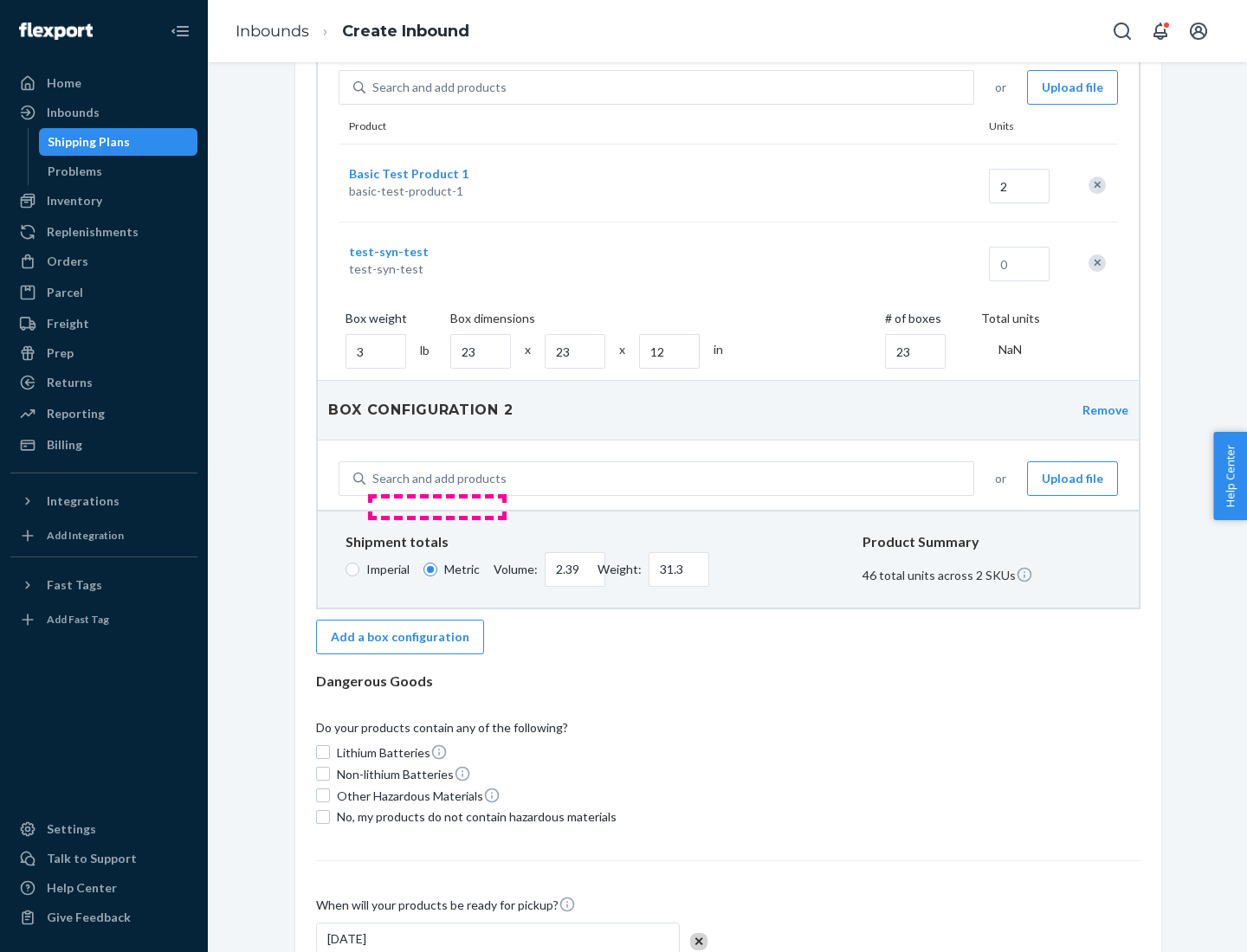
scroll to position [313, 0]
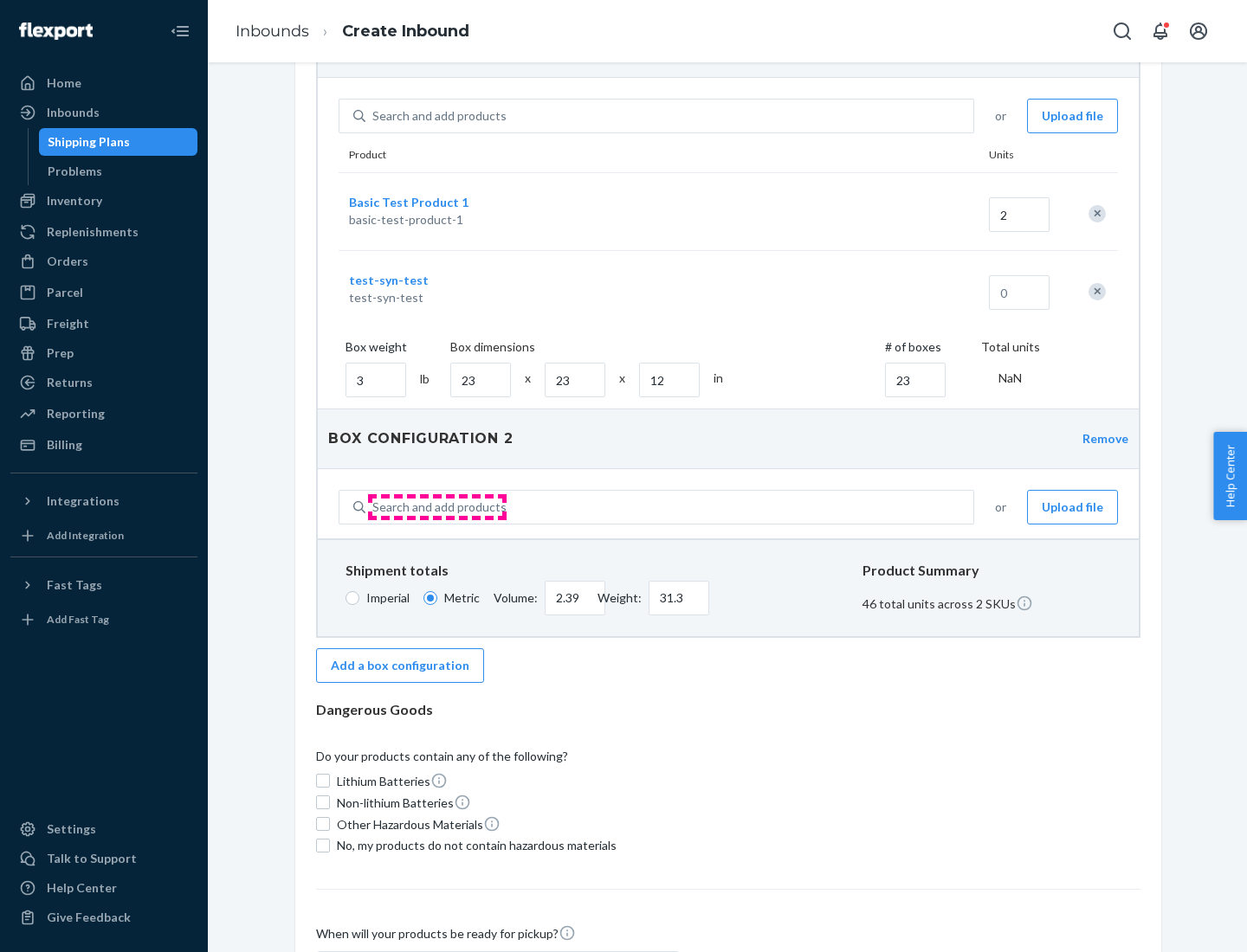
click at [437, 507] on div "Search and add products" at bounding box center [439, 507] width 134 height 17
click at [374, 507] on input "Search and add products" at bounding box center [373, 507] width 2 height 17
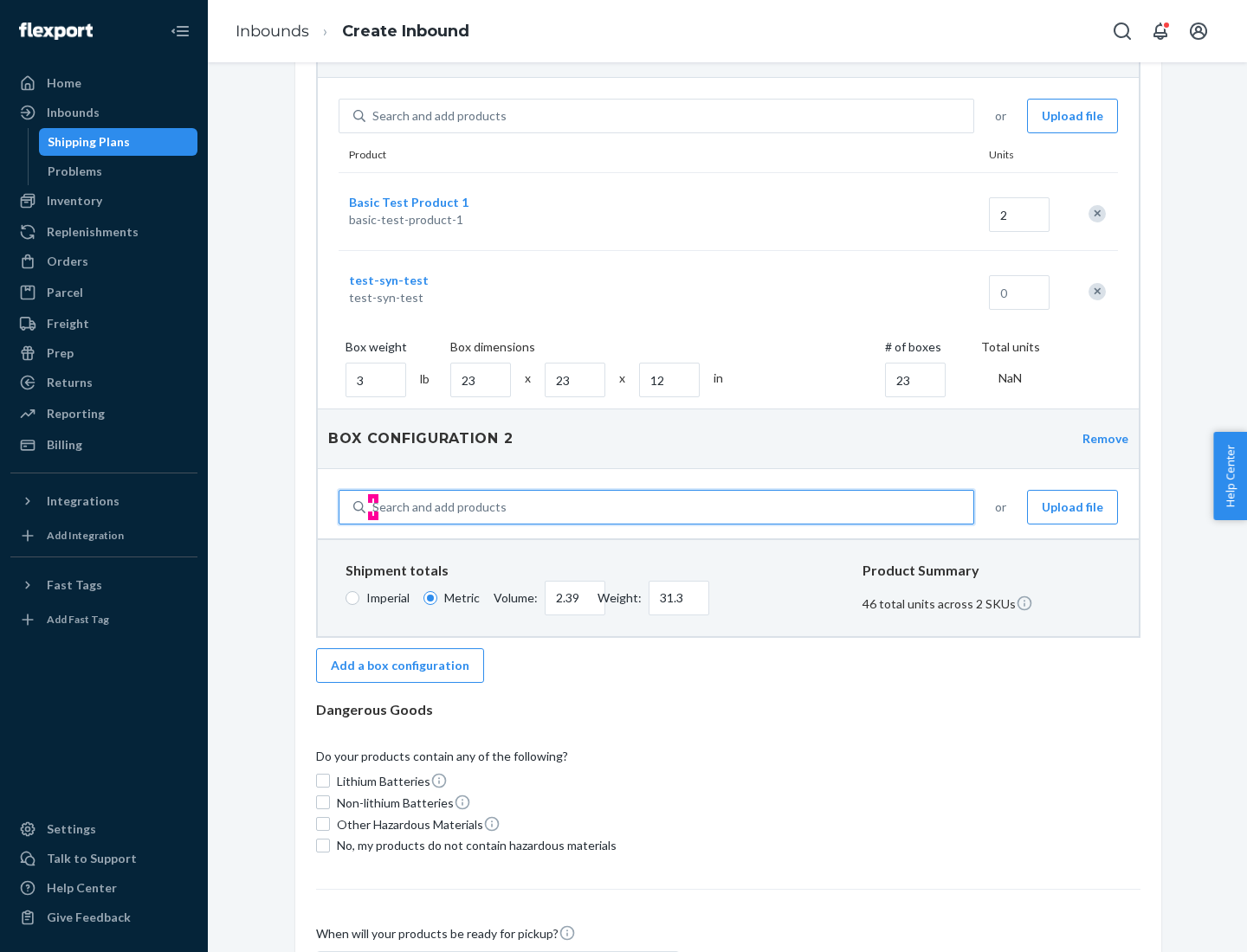
type input "test"
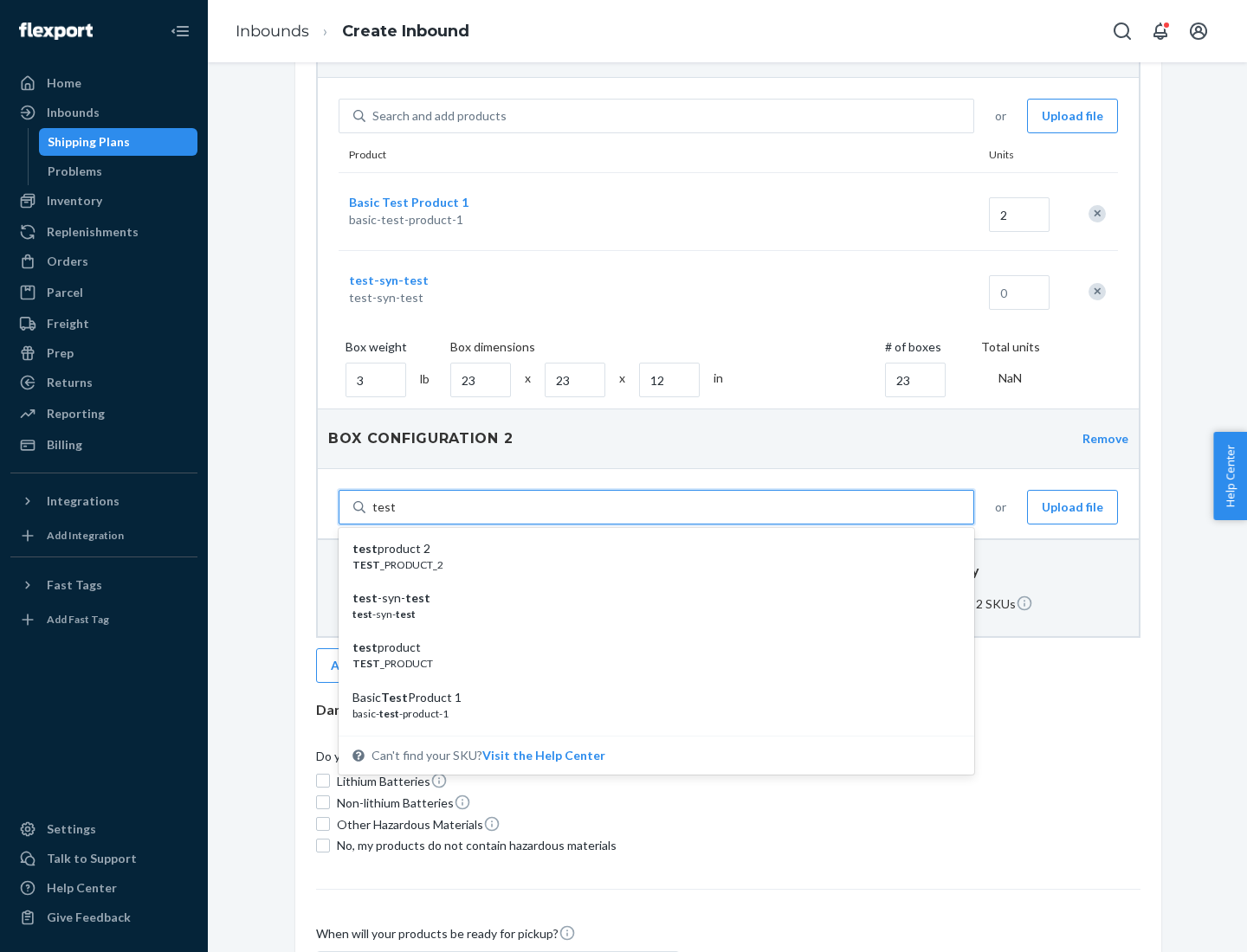
scroll to position [437, 0]
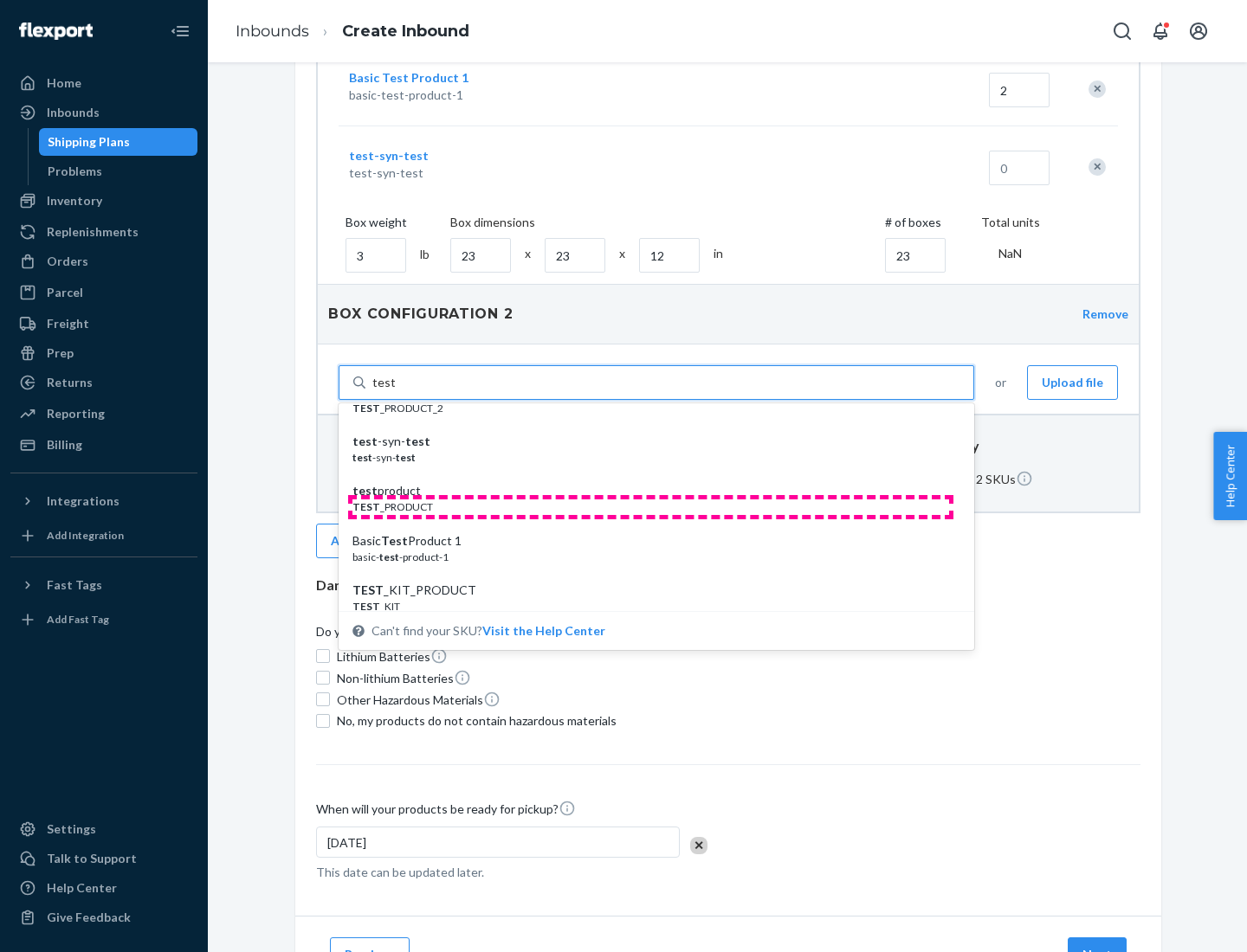
click at [650, 506] on div "TEST _PRODUCT" at bounding box center [649, 506] width 594 height 15
click at [395, 392] on input "test" at bounding box center [384, 383] width 23 height 17
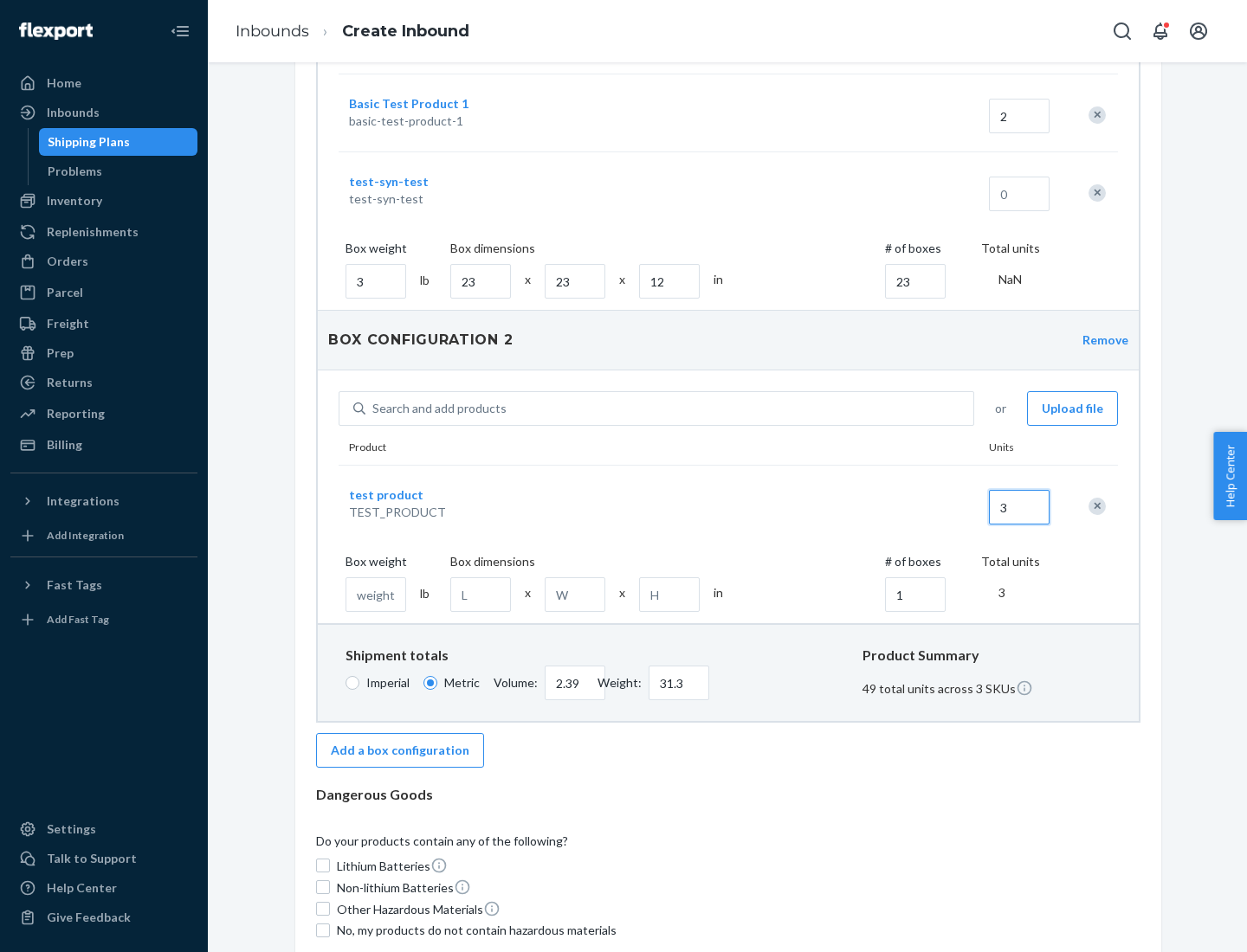
scroll to position [498, 0]
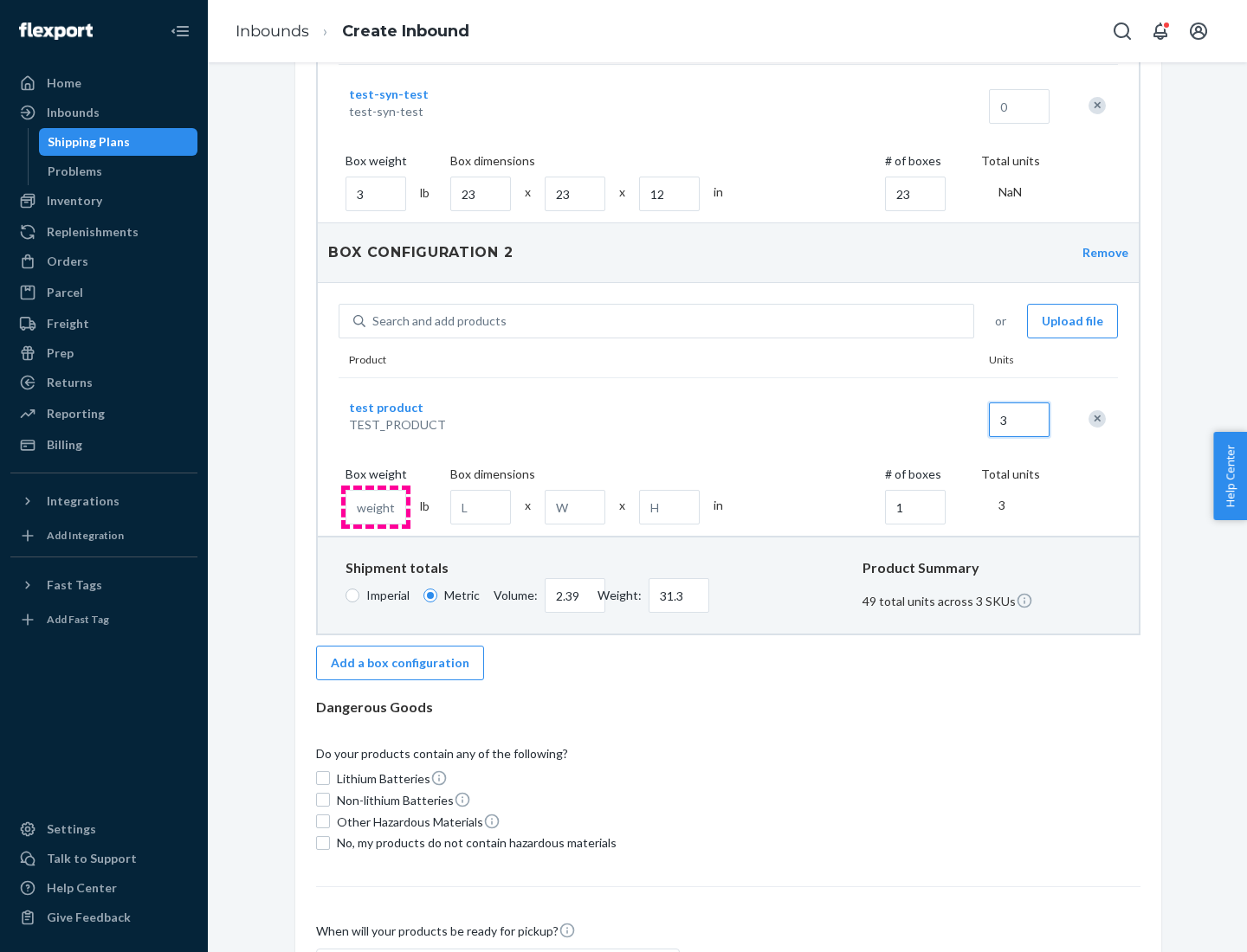
type input "3"
type input "32.21"
type input "2"
type input "41.73"
type input "23"
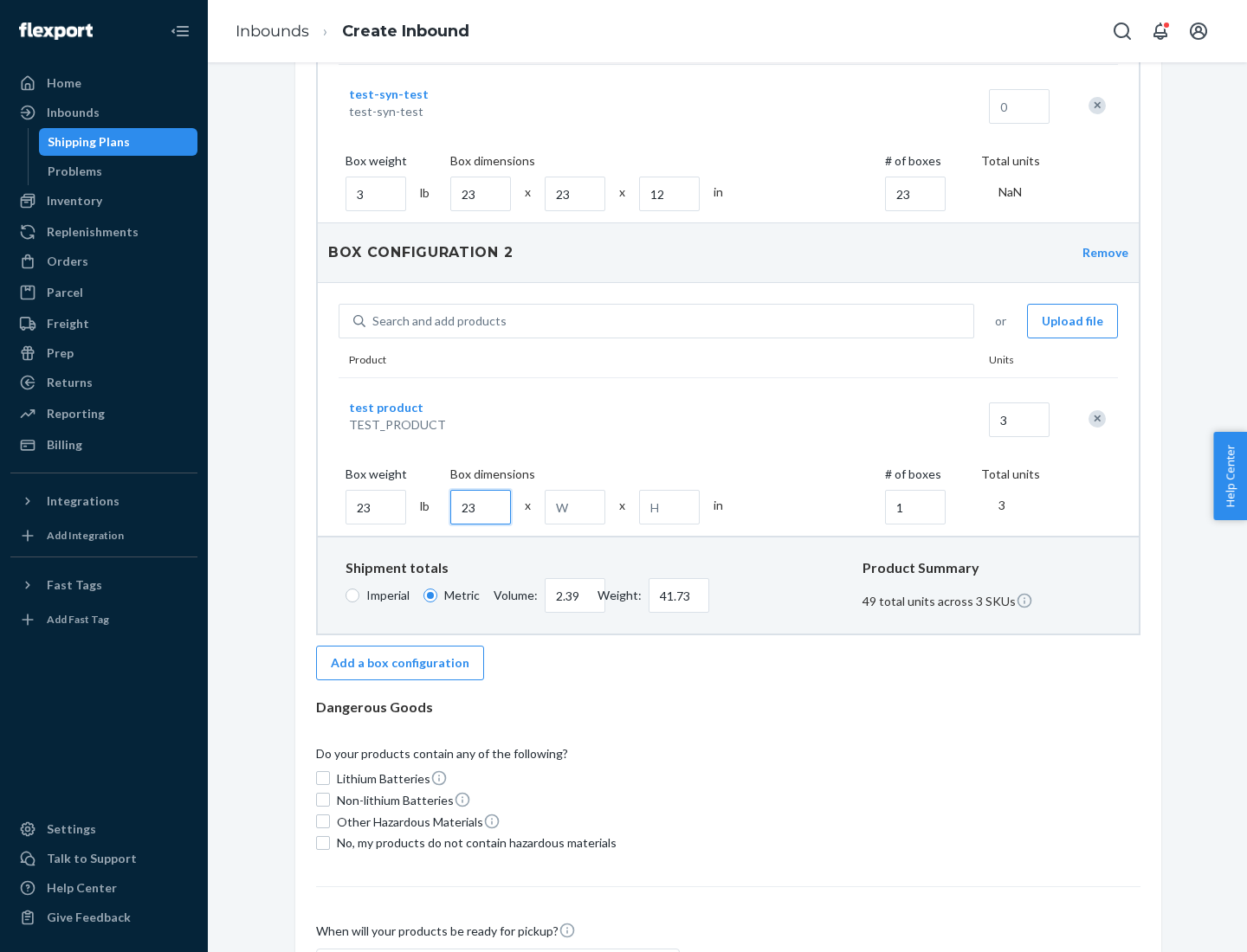
type input "23"
type input "2"
type input "52.17"
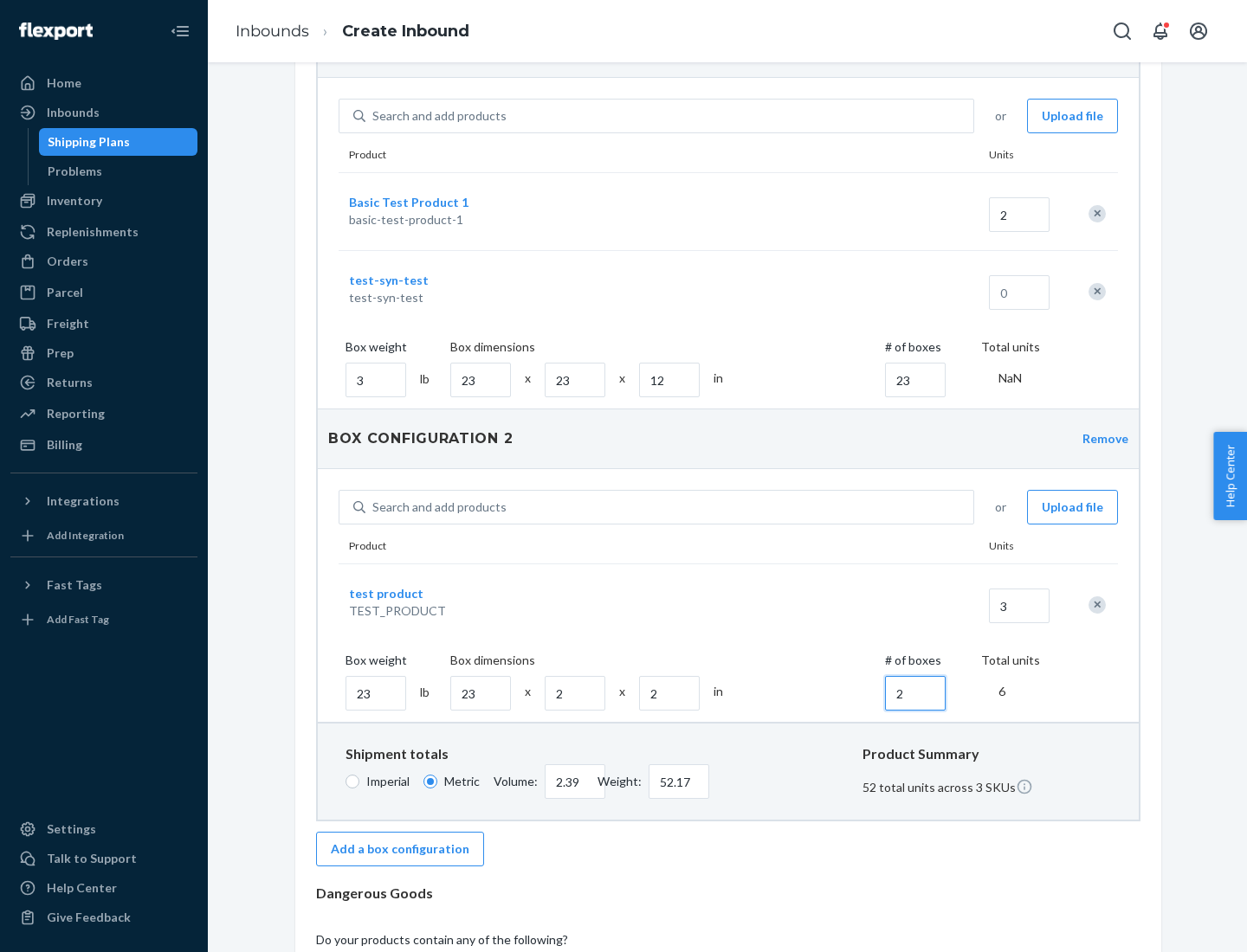
type input "2"
click at [670, 507] on div "Search and add products" at bounding box center [669, 508] width 607 height 31
click at [374, 507] on input "Search and add products" at bounding box center [373, 507] width 2 height 17
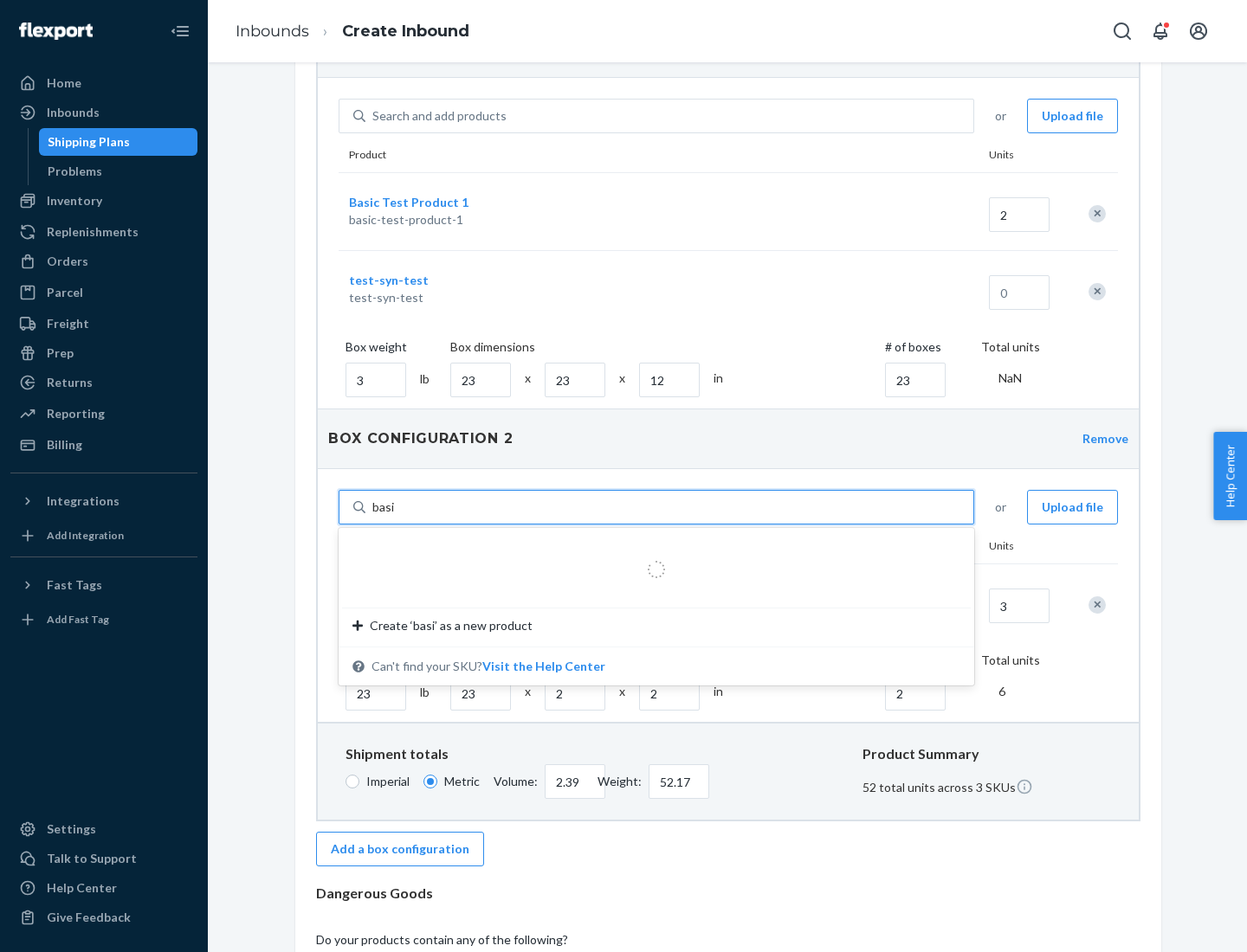
type input "basic"
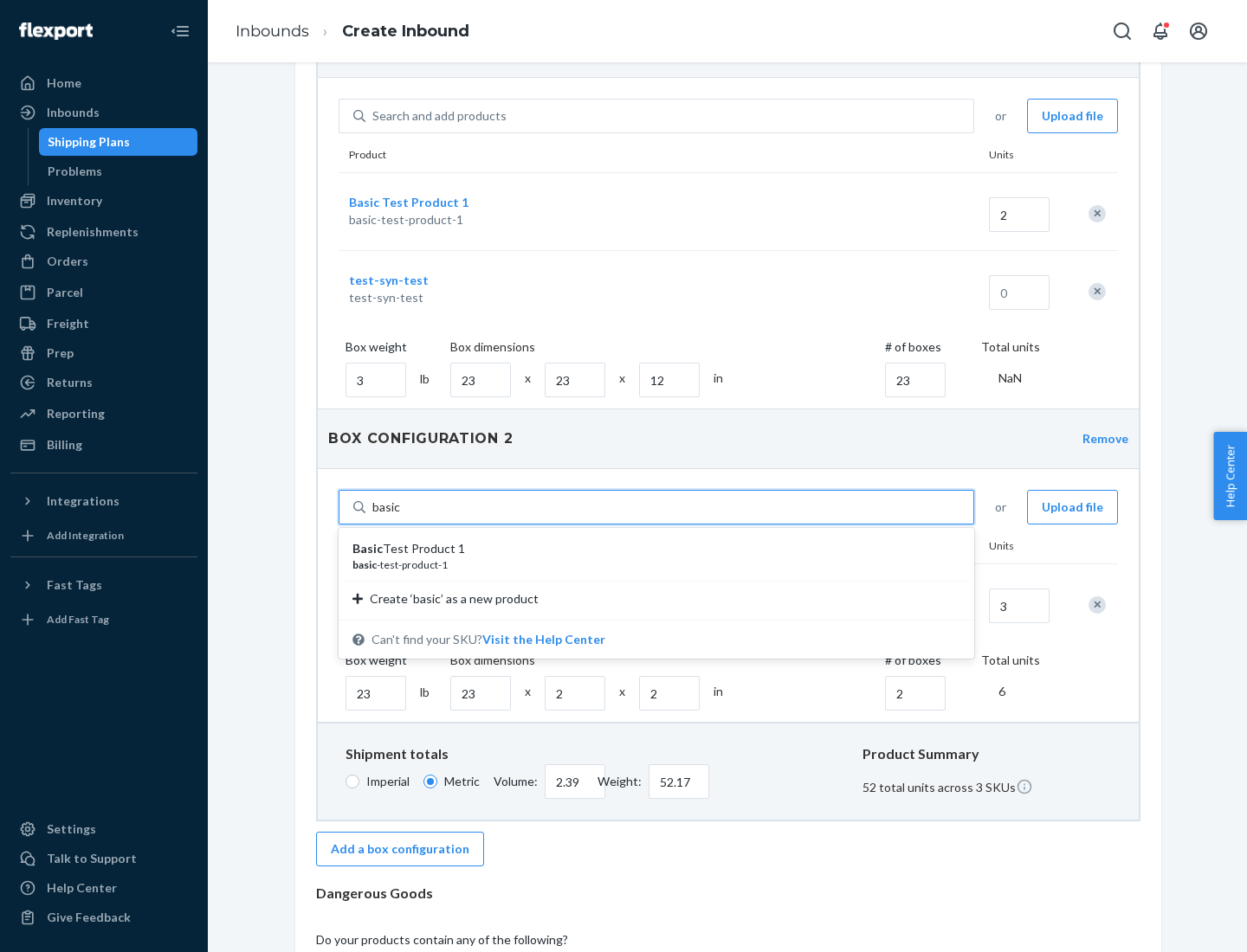
scroll to position [354, 0]
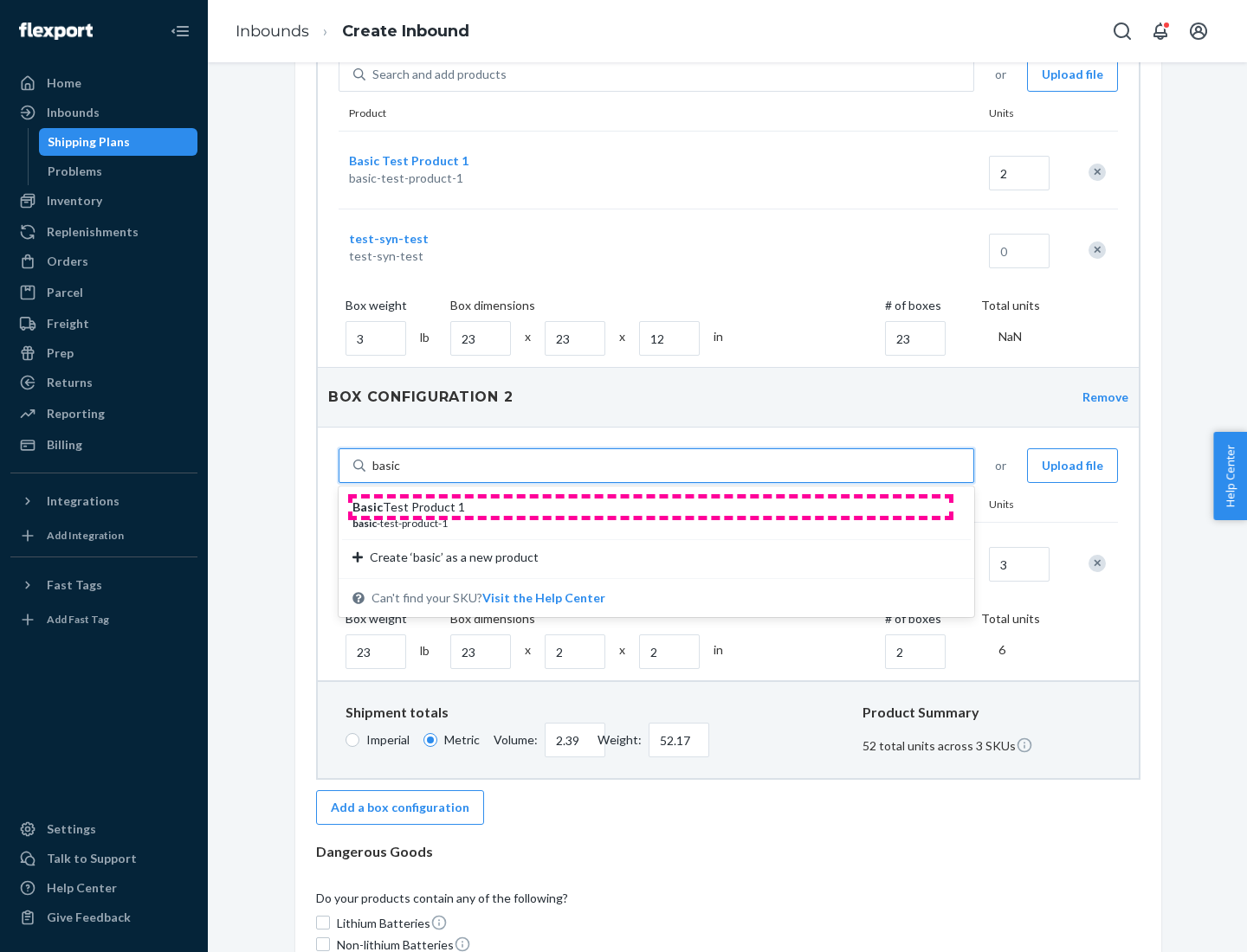
click at [650, 507] on div "Basic Test Product 1" at bounding box center [649, 507] width 594 height 17
click at [401, 475] on input "basic" at bounding box center [386, 466] width 29 height 17
type input "52.17"
type input "2"
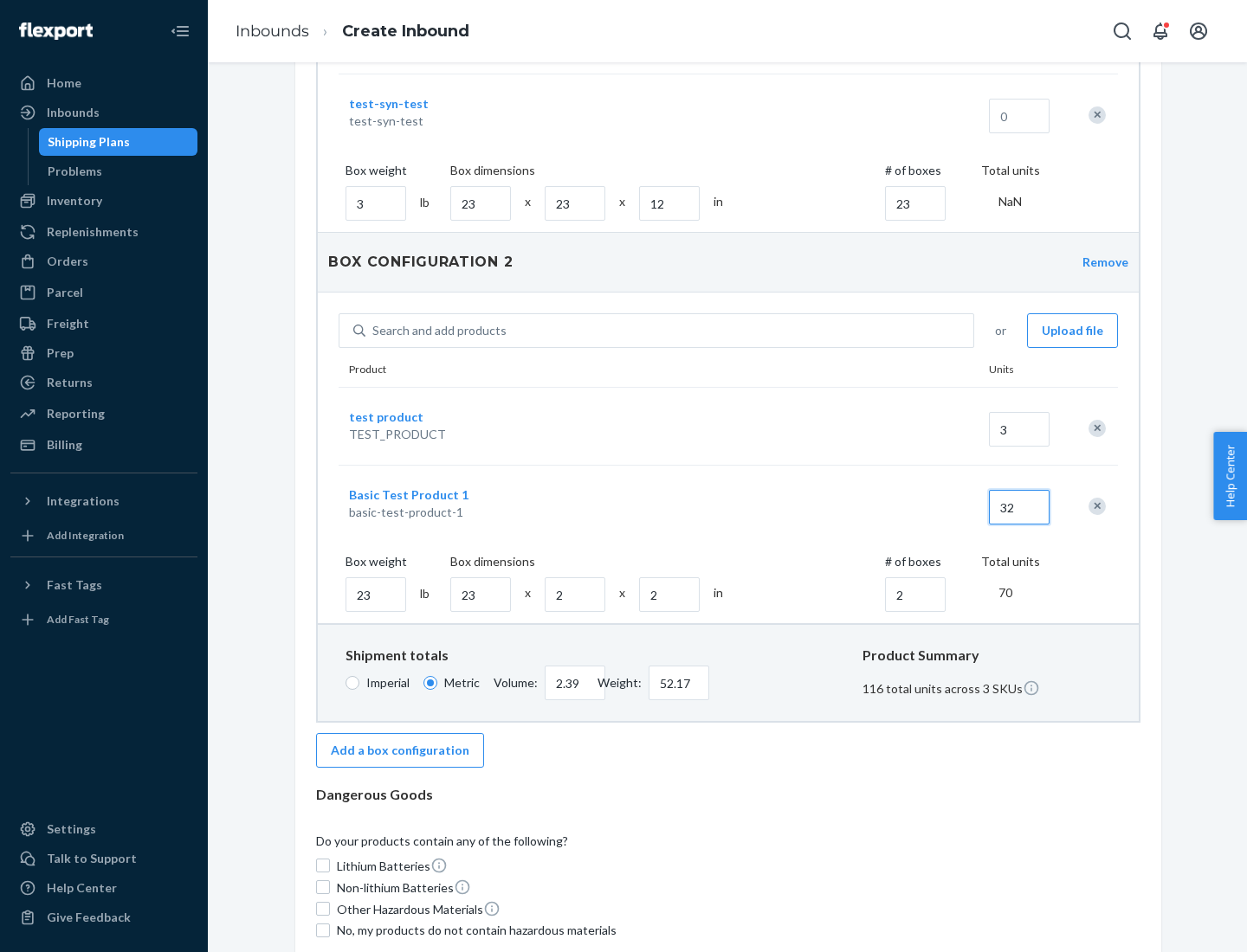
scroll to position [780, 0]
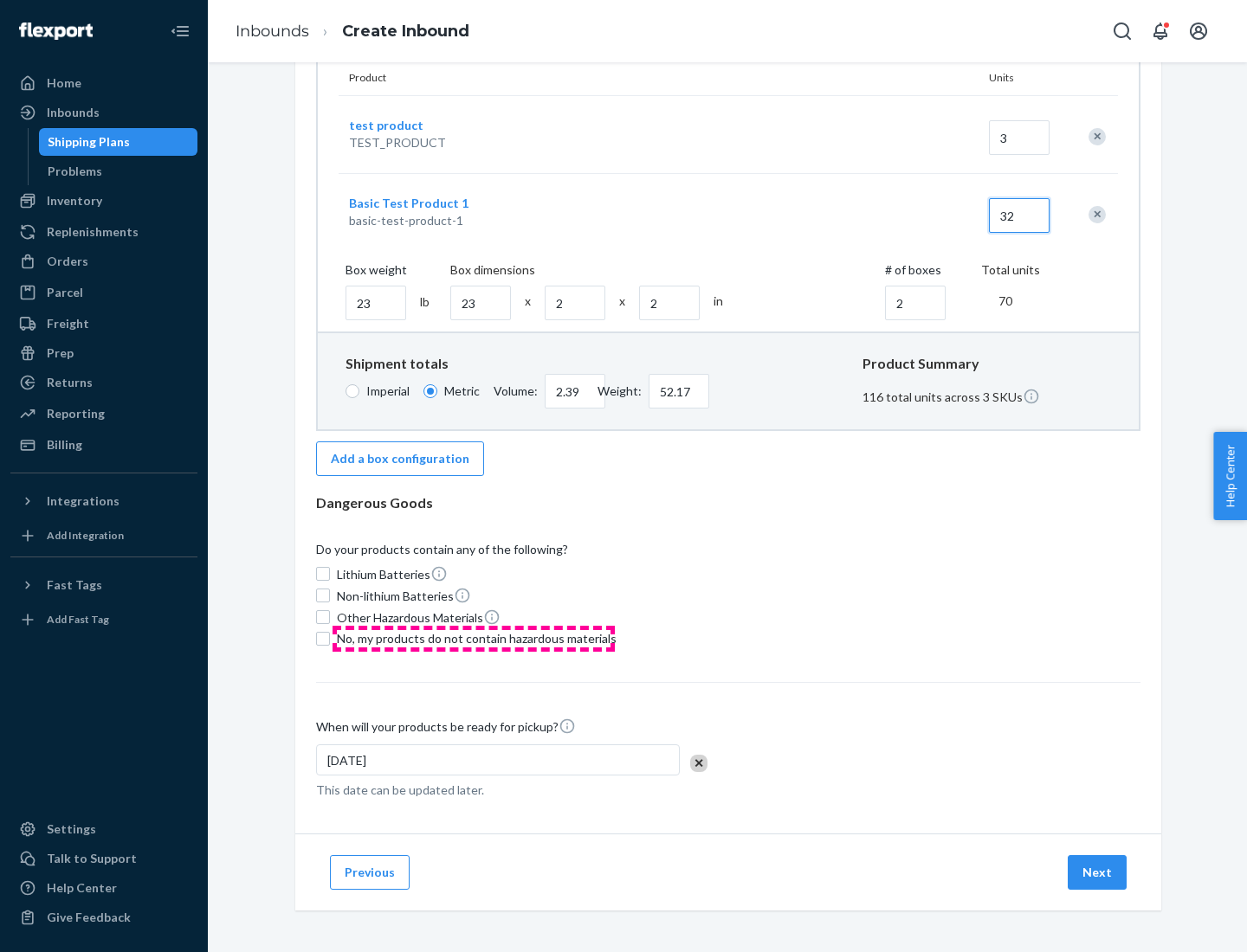
type input "32"
click at [474, 638] on span "No, my products do not contain hazardous materials" at bounding box center [477, 638] width 280 height 17
click at [330, 638] on input "No, my products do not contain hazardous materials" at bounding box center [323, 638] width 14 height 14
checkbox input "true"
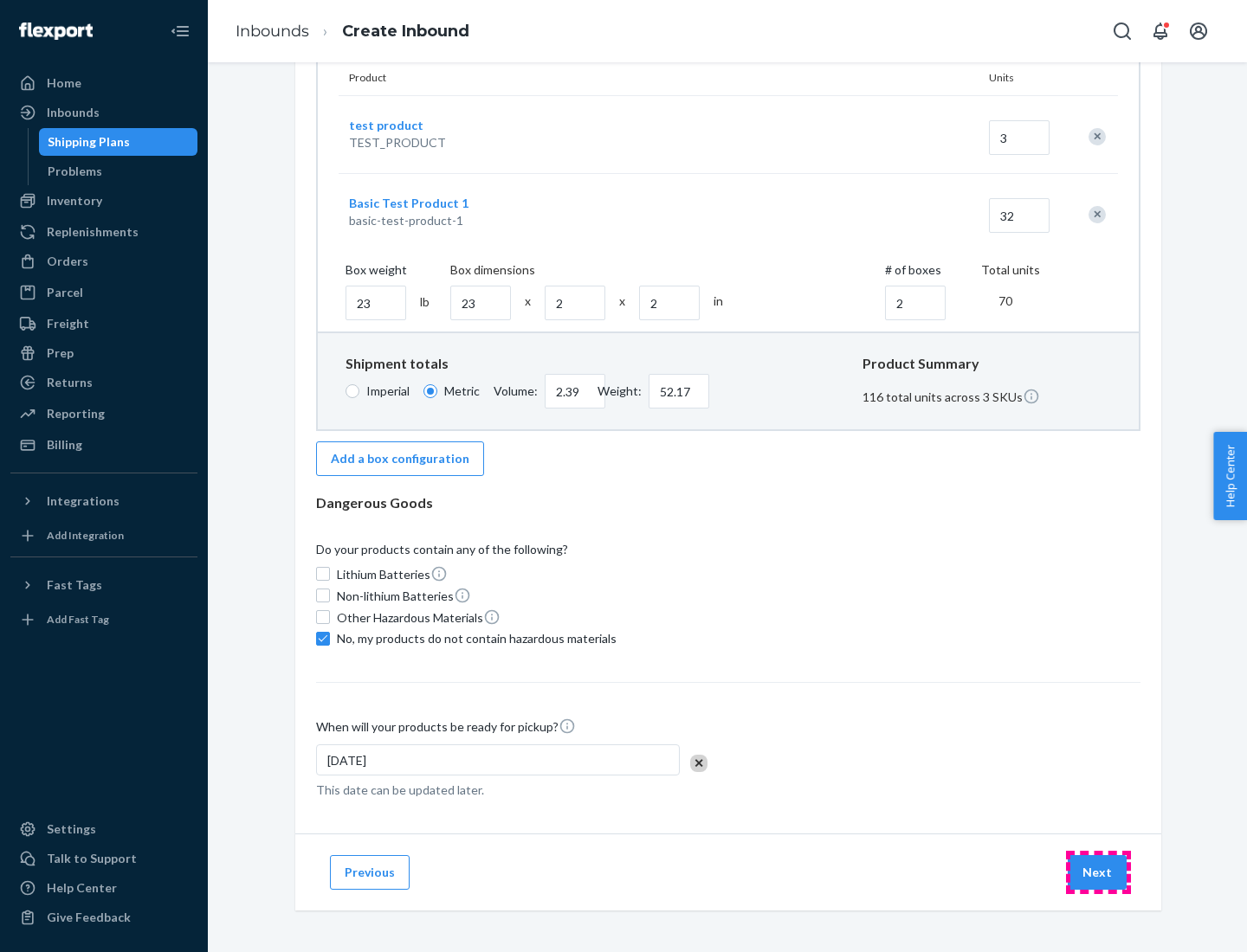
click at [1098, 871] on button "Next" at bounding box center [1097, 872] width 59 height 35
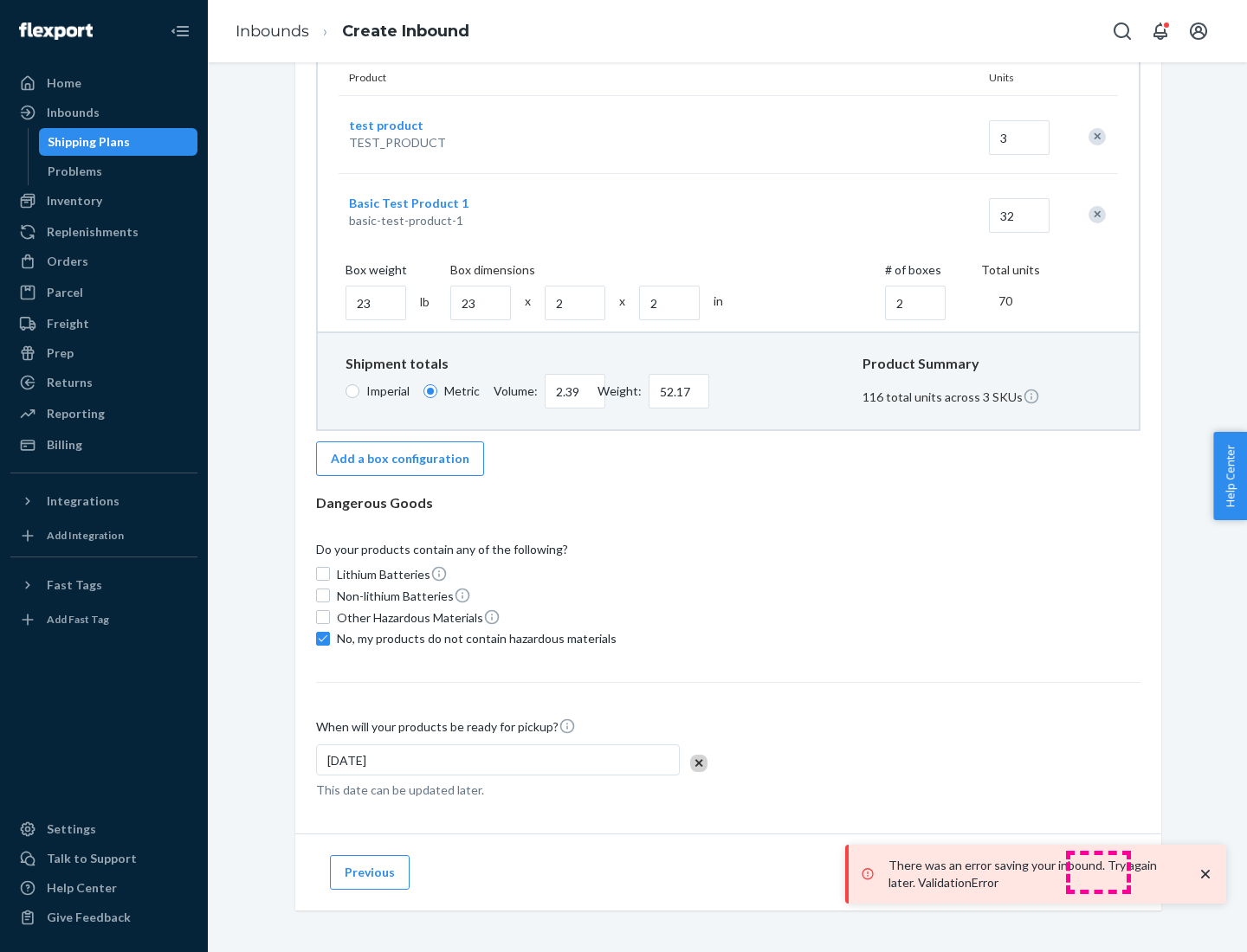
click at [1098, 871] on p "There was an error saving your inbound. Try again later. ValidationError" at bounding box center [1034, 874] width 291 height 35
